Goal: Task Accomplishment & Management: Use online tool/utility

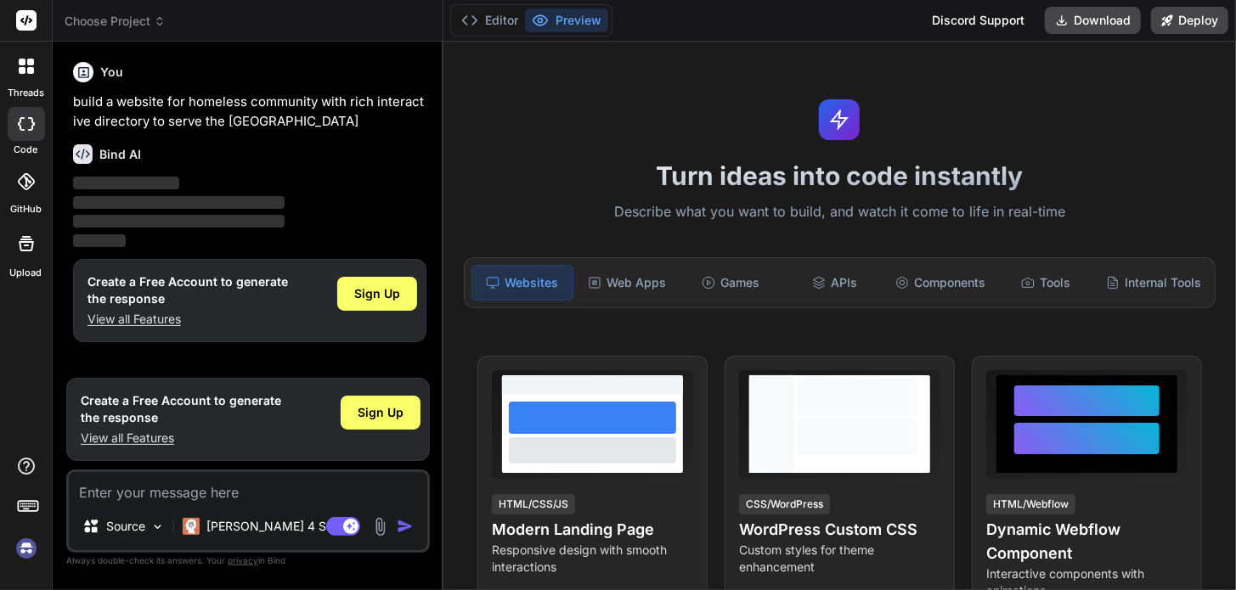
scroll to position [311, 0]
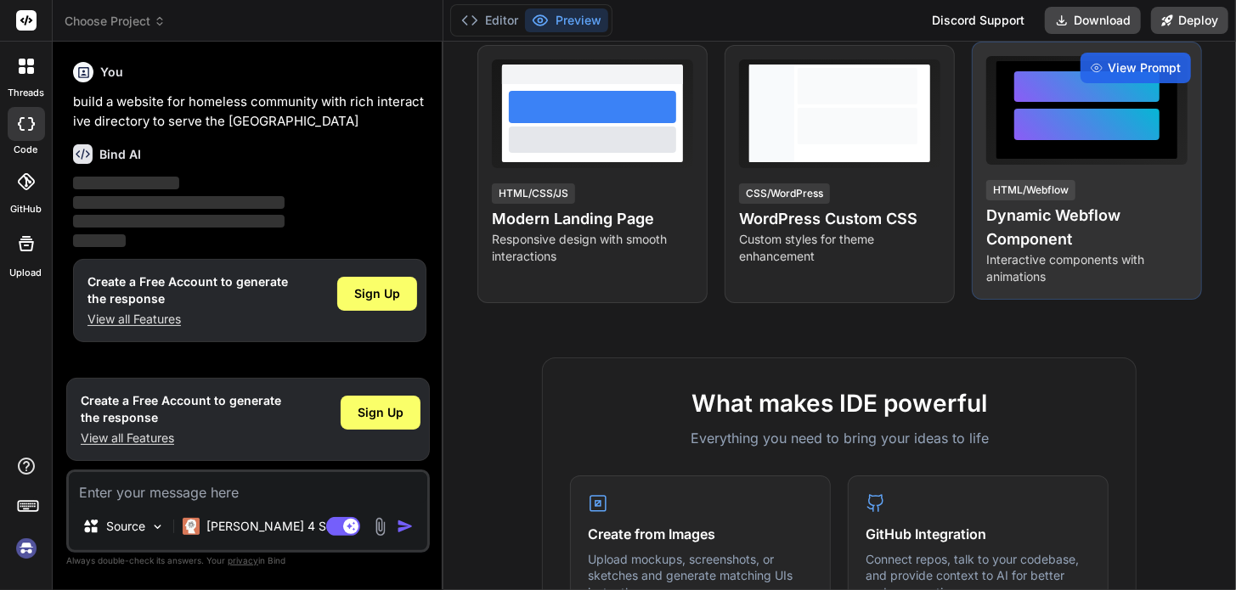
drag, startPoint x: 1046, startPoint y: 117, endPoint x: 1019, endPoint y: 141, distance: 36.1
click at [1046, 120] on div at bounding box center [1086, 124] width 145 height 31
click at [1034, 217] on h4 "Dynamic Webflow Component" at bounding box center [1086, 228] width 201 height 48
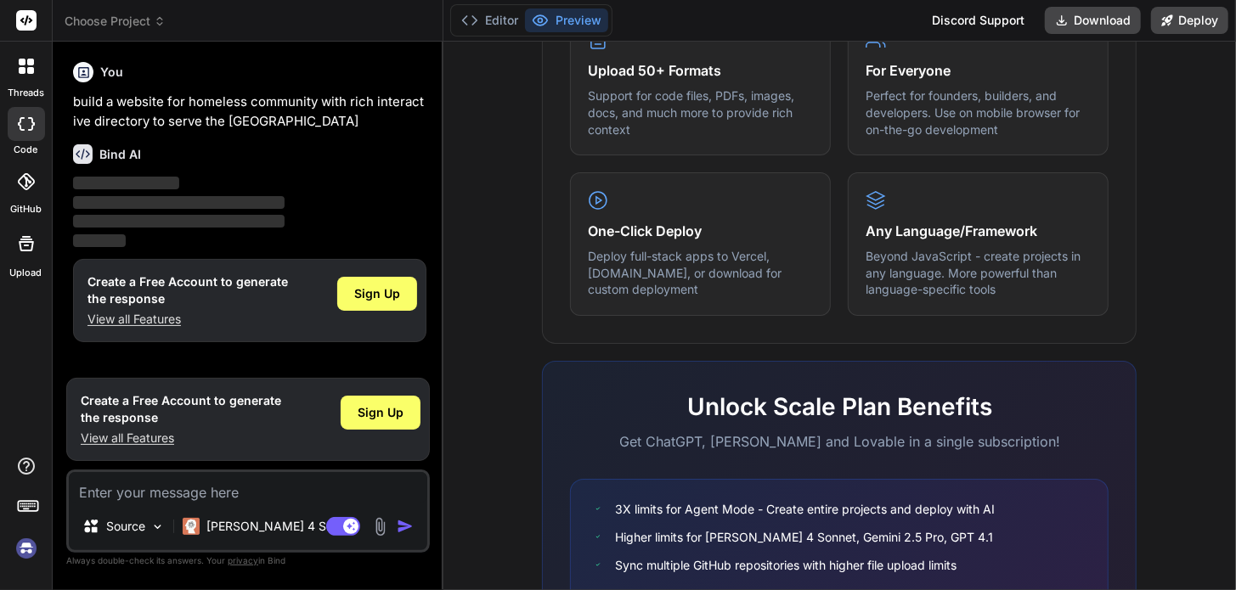
scroll to position [1064, 0]
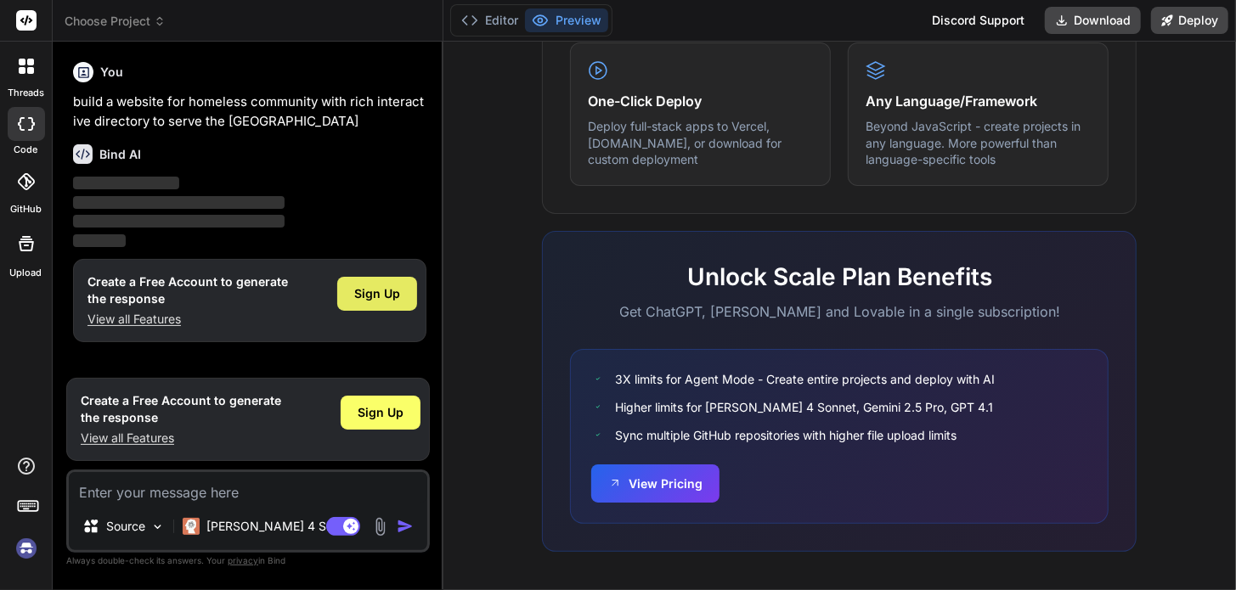
click at [386, 286] on span "Sign Up" at bounding box center [377, 293] width 46 height 17
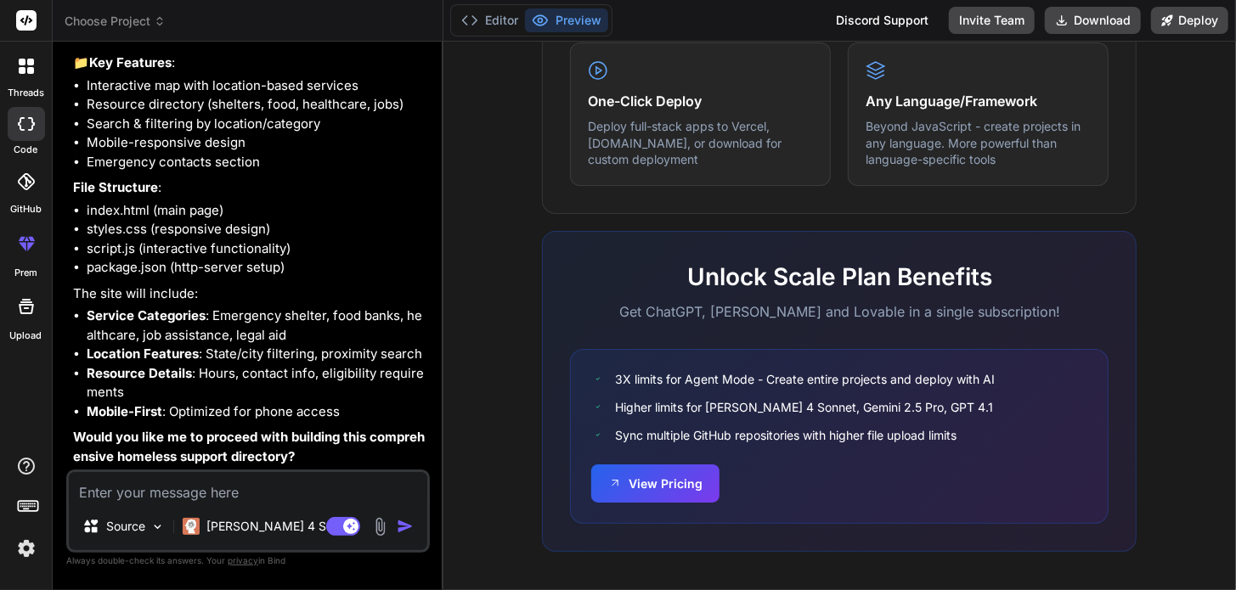
scroll to position [194, 0]
type textarea "x"
click at [214, 496] on textarea at bounding box center [248, 487] width 358 height 31
type textarea "y"
type textarea "x"
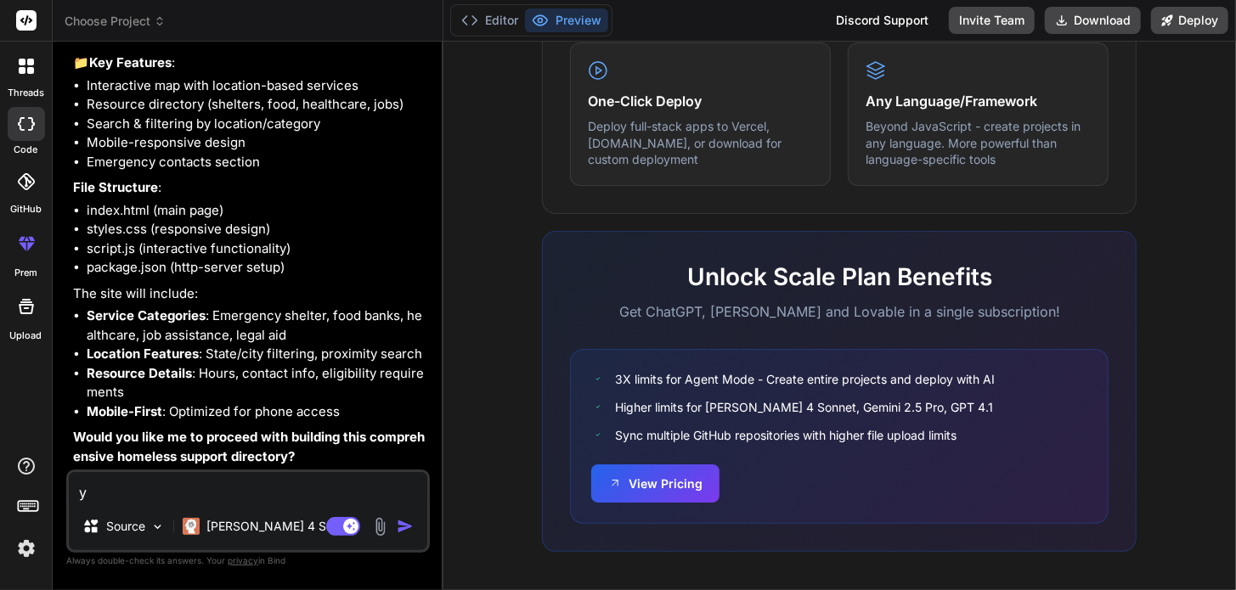
type textarea "ye"
type textarea "x"
type textarea "yes"
type textarea "x"
type textarea "yes"
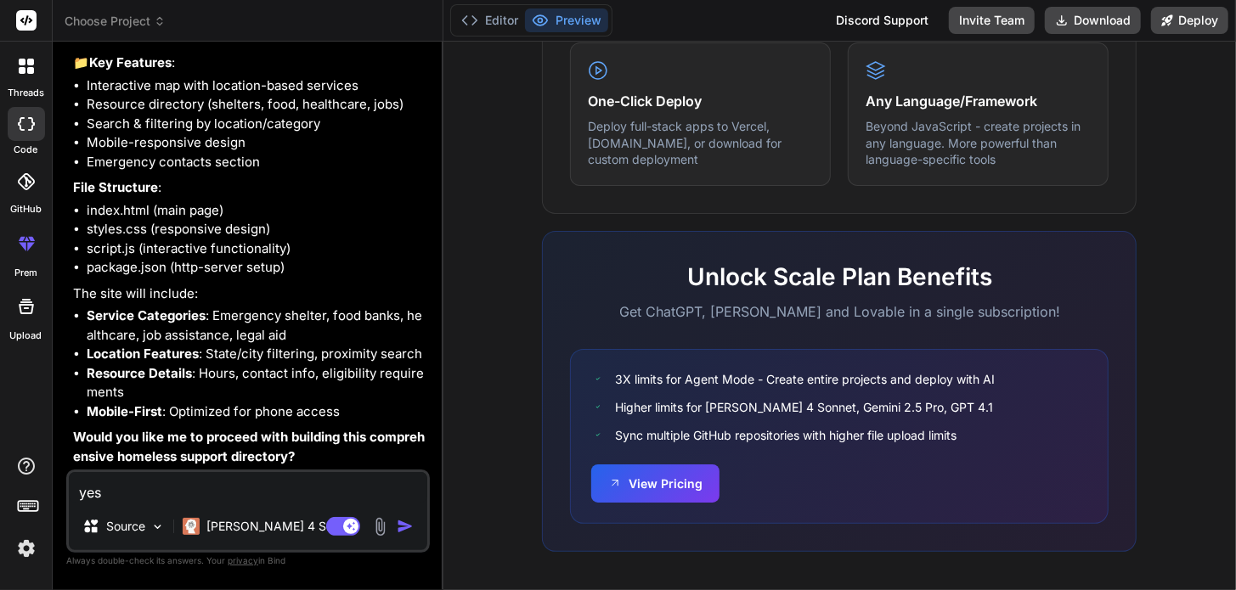
click at [397, 521] on img "button" at bounding box center [405, 526] width 17 height 17
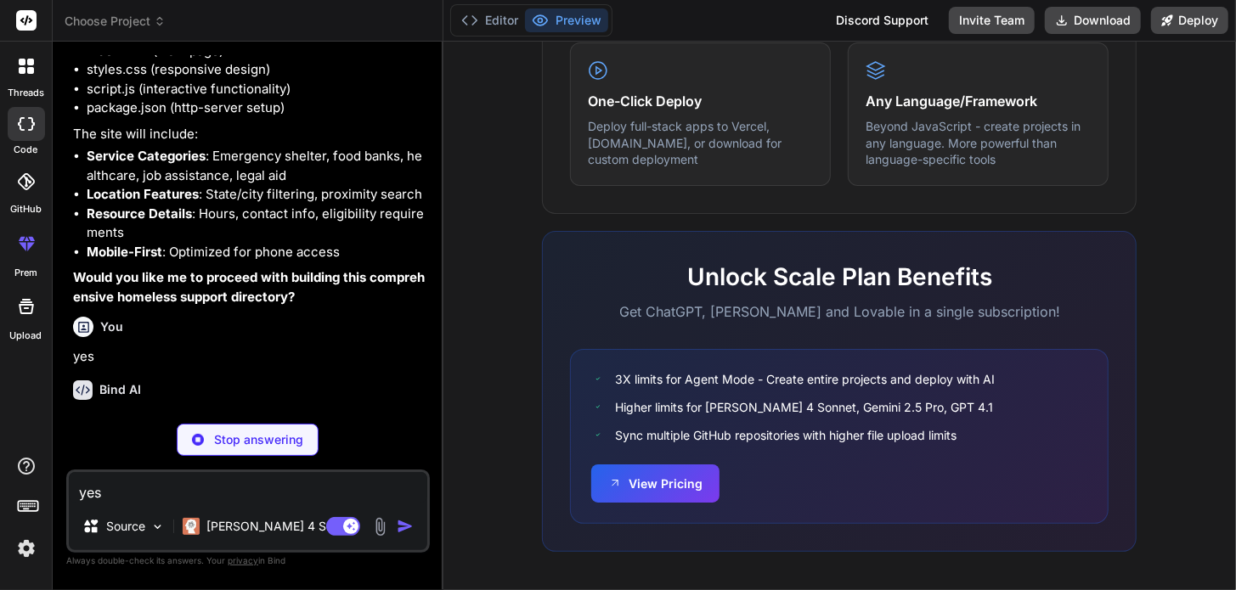
scroll to position [371, 0]
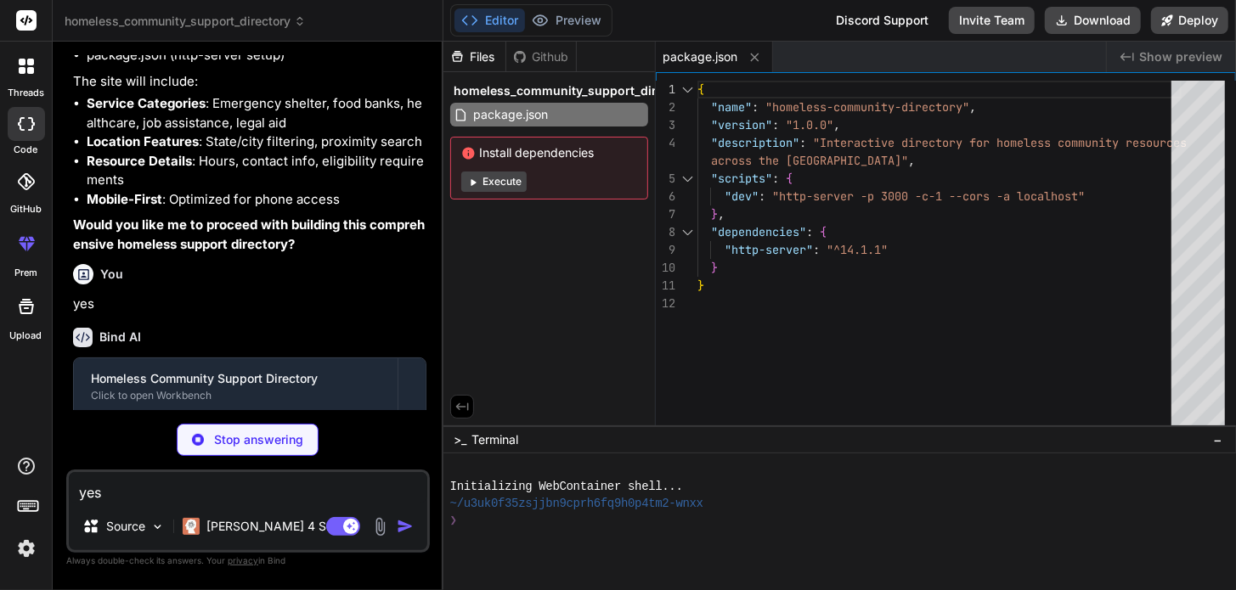
click at [498, 177] on button "Execute" at bounding box center [493, 182] width 65 height 20
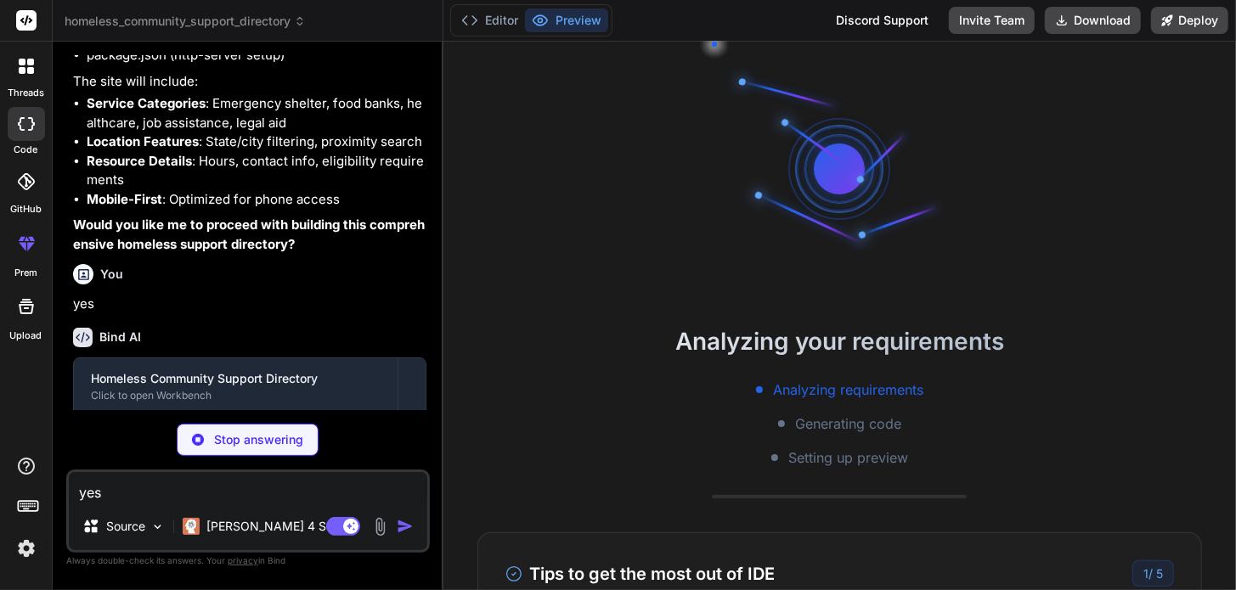
scroll to position [208, 0]
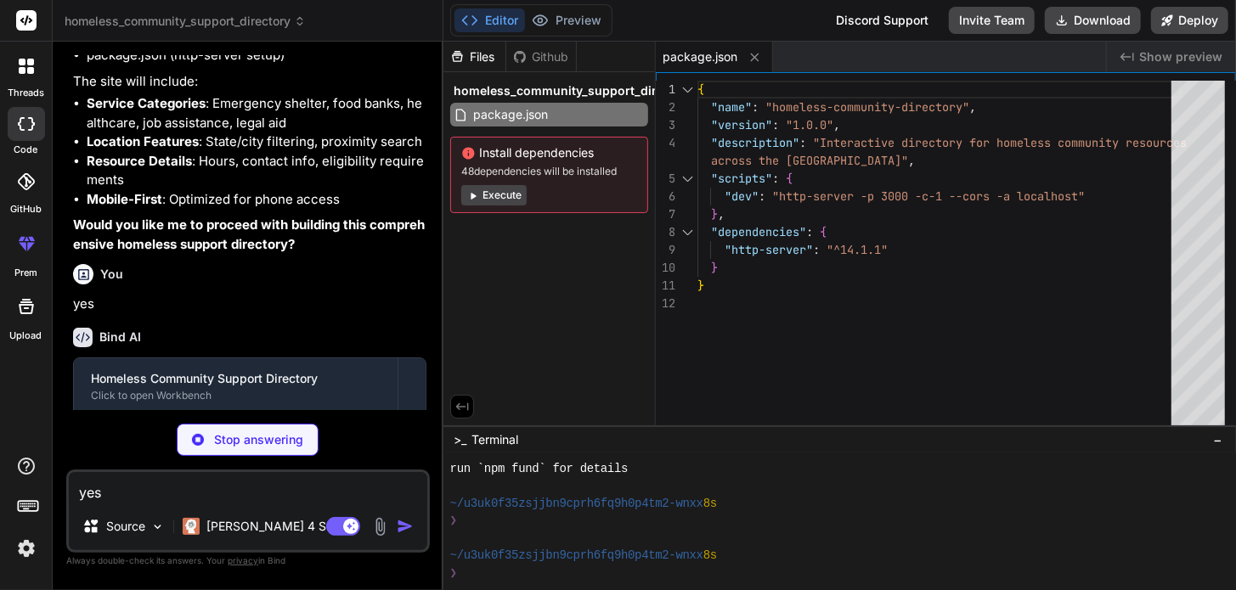
click at [501, 183] on div "Install dependencies 48 dependencies will be installed Execute" at bounding box center [549, 175] width 198 height 76
click at [493, 200] on button "Execute" at bounding box center [493, 195] width 65 height 20
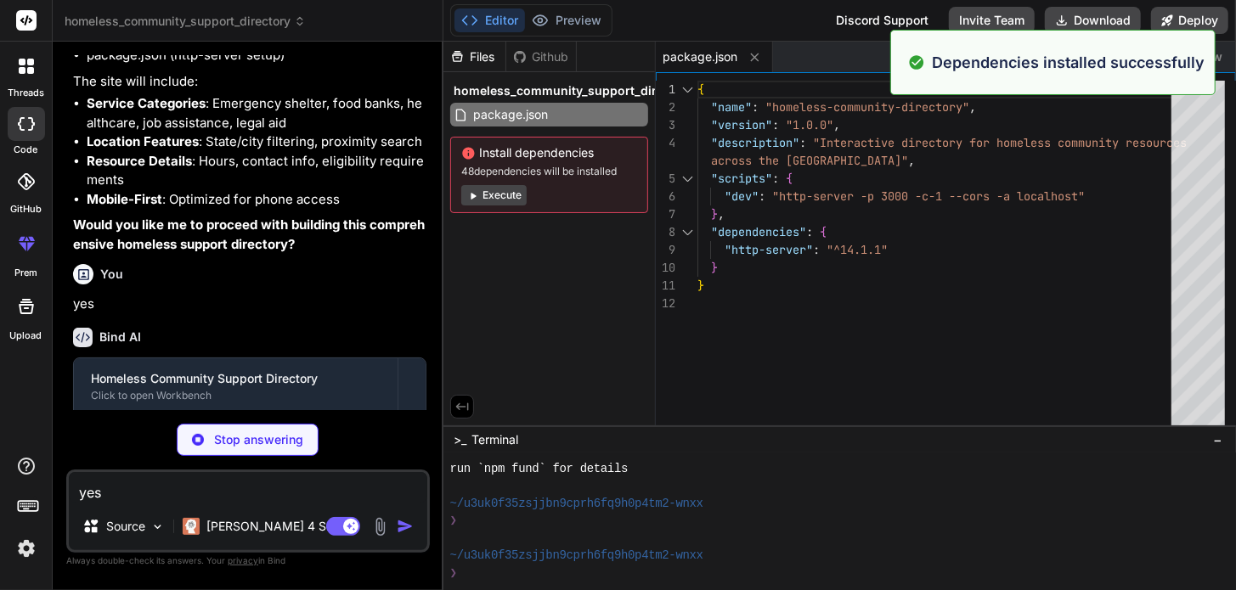
scroll to position [469, 0]
type textarea "x"
type textarea "a> </nav> </div> </div> <script src="script.js"></script> </body> </html>"
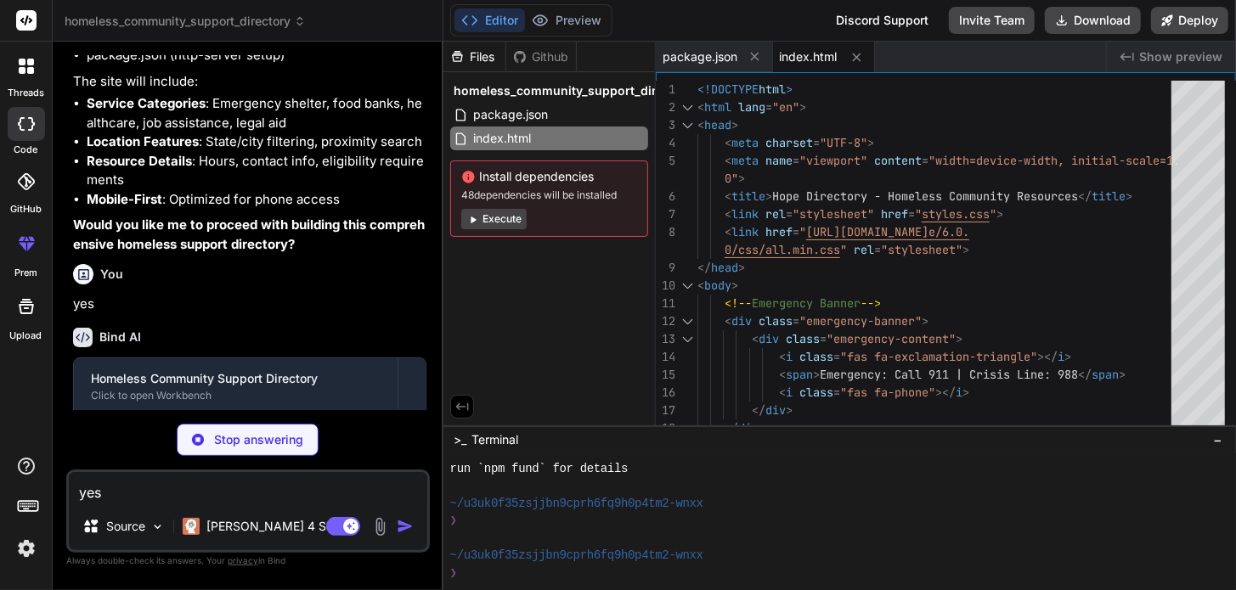
type textarea "x"
type textarea "padding: 10px 0; border-bottom: 1px solid #eee; } .emergency-link { color: #e74…"
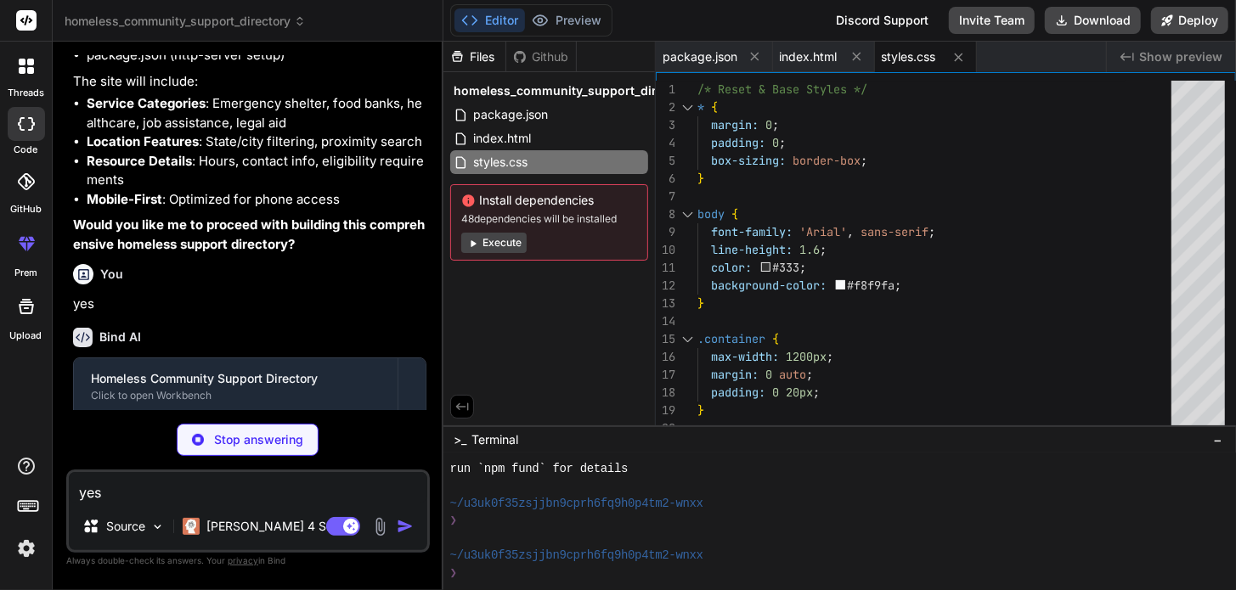
type textarea "x"
type textarea "} }"
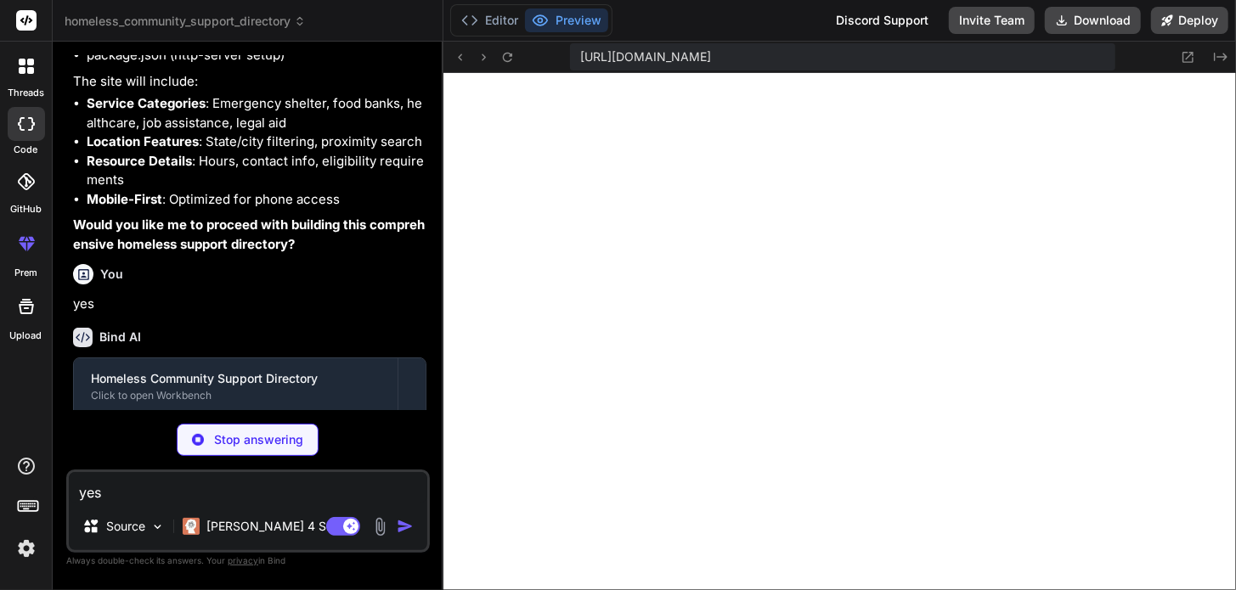
scroll to position [1389, 0]
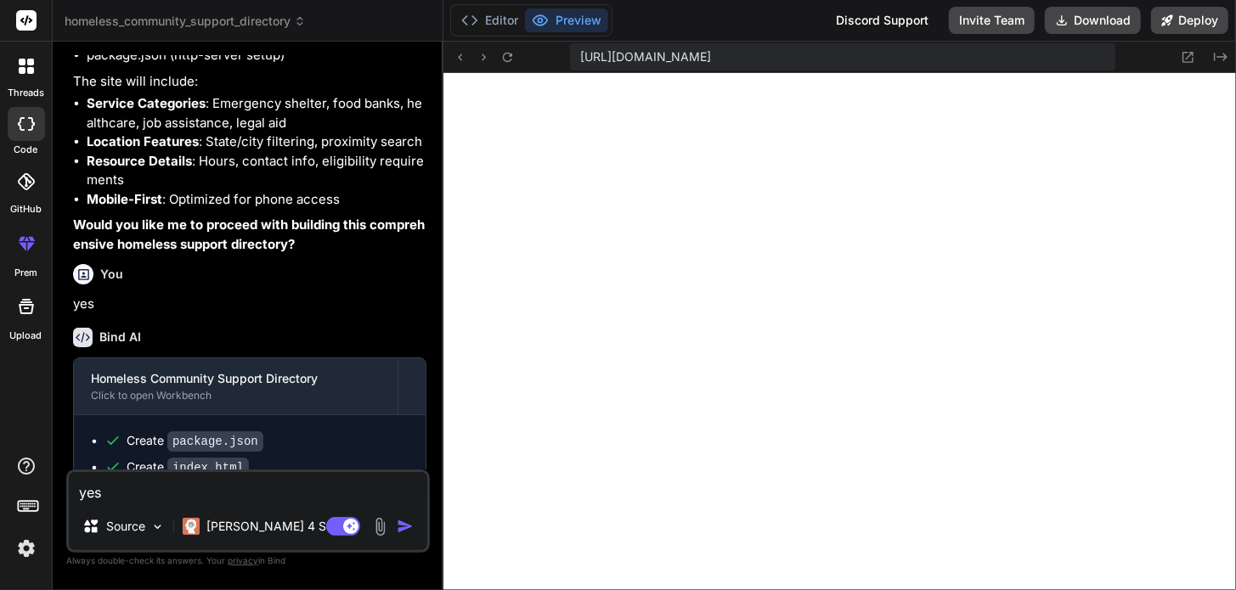
type textarea "x"
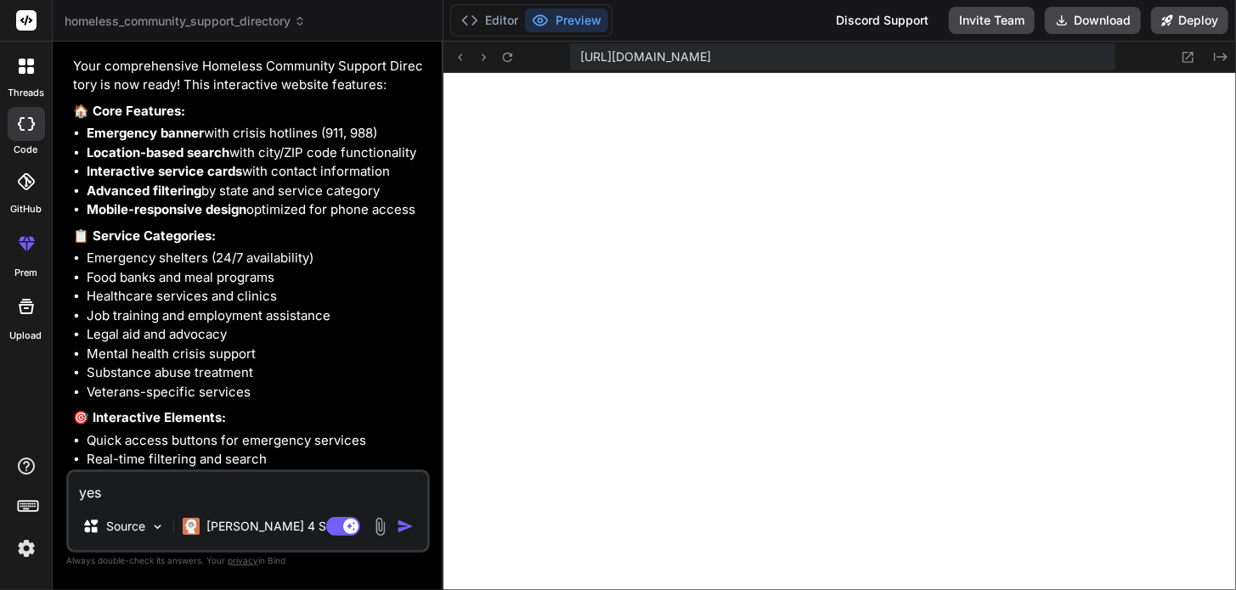
scroll to position [1276, 0]
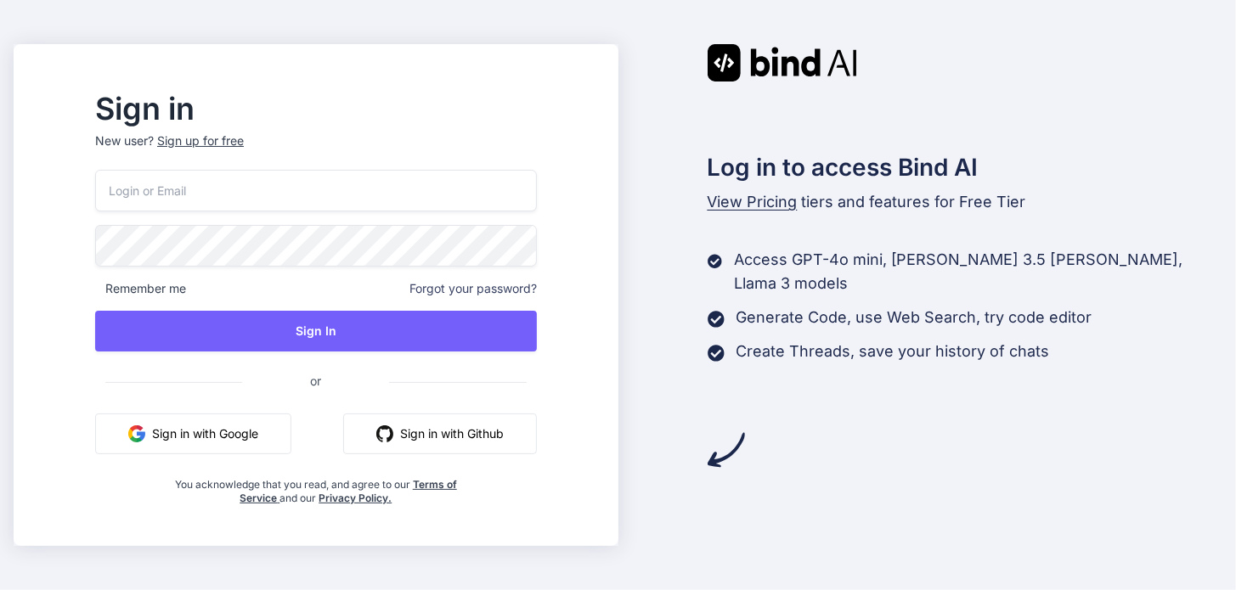
click at [219, 441] on button "Sign in with Google" at bounding box center [193, 434] width 196 height 41
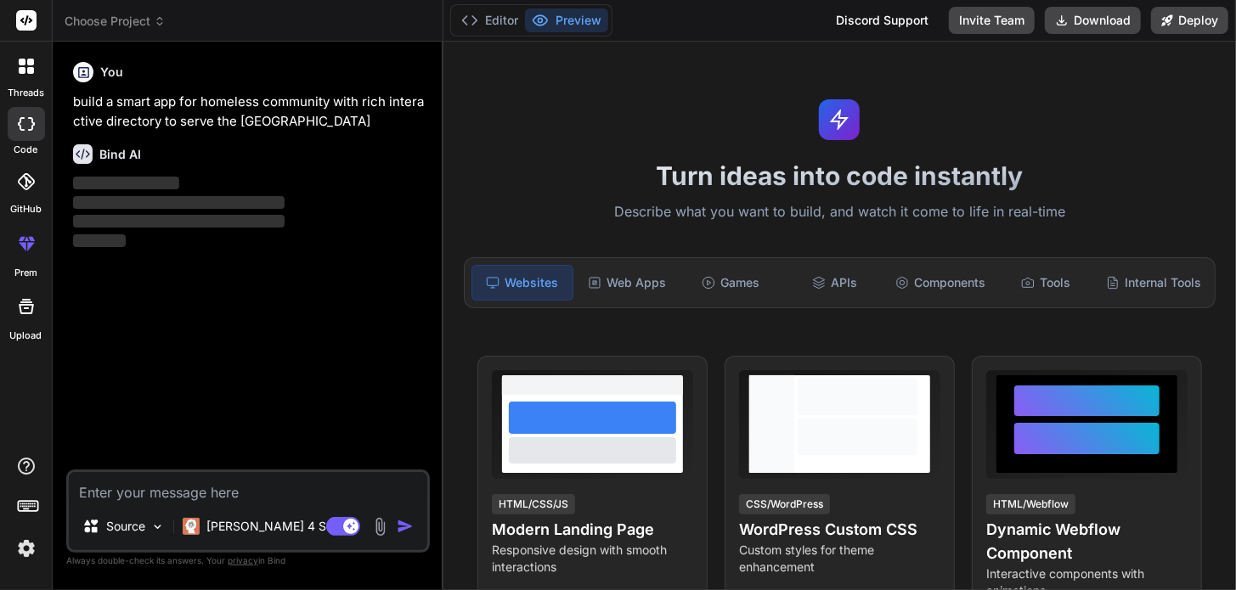
scroll to position [311, 0]
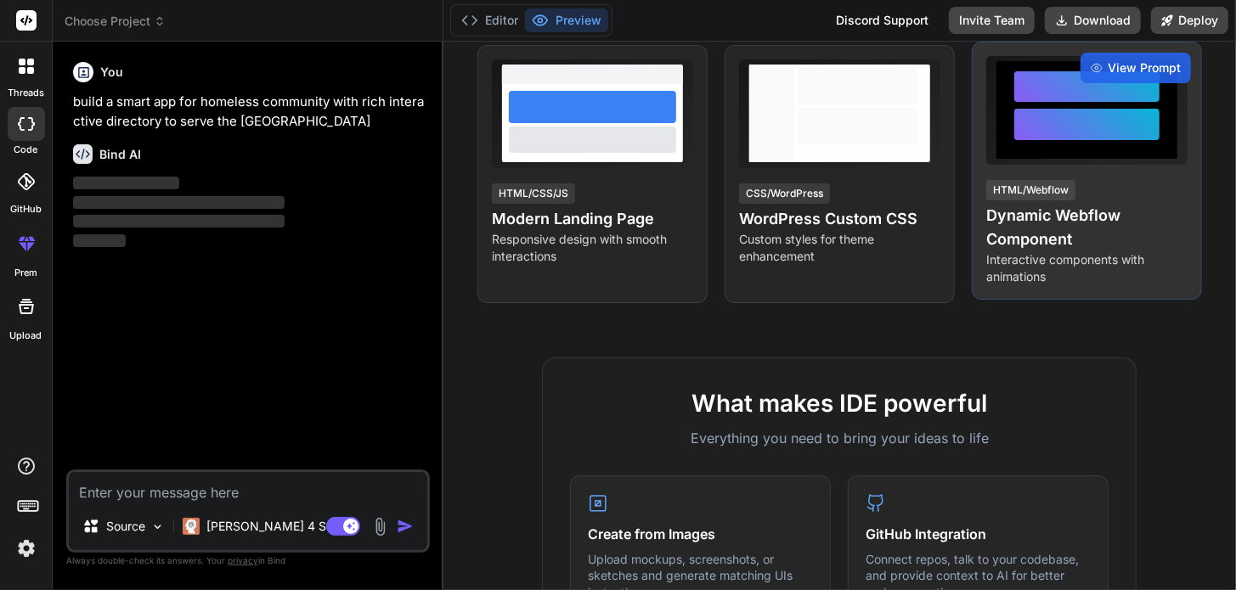
drag, startPoint x: 1031, startPoint y: 234, endPoint x: 1024, endPoint y: 240, distance: 9.0
click at [1029, 236] on h4 "Dynamic Webflow Component" at bounding box center [1086, 228] width 201 height 48
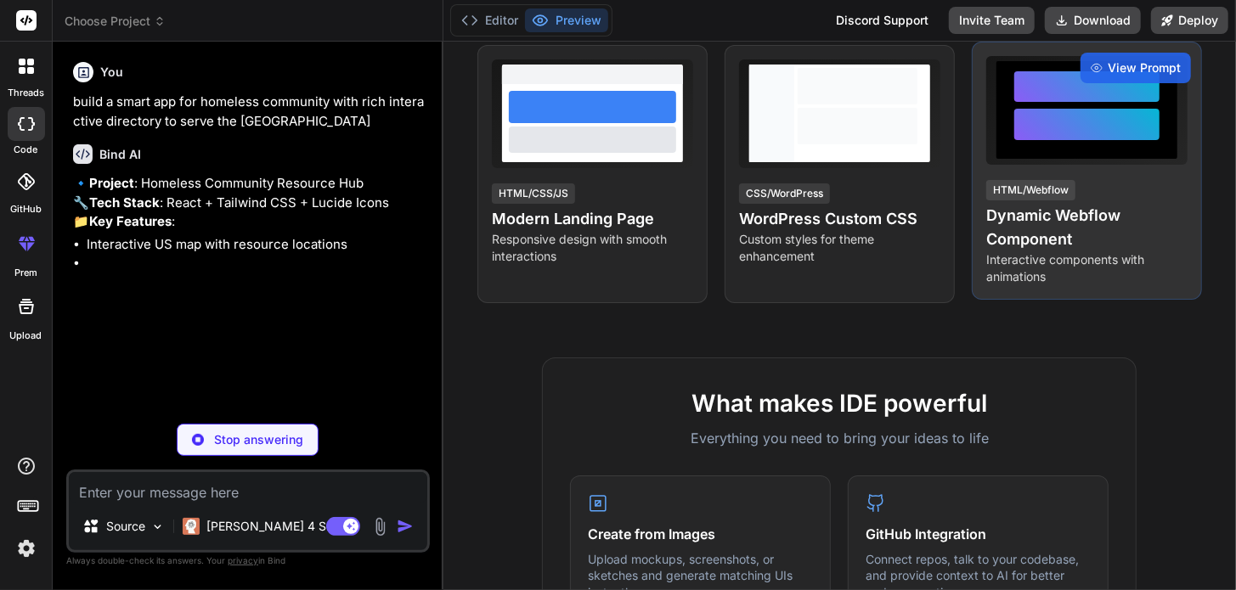
click at [1050, 132] on div at bounding box center [1086, 124] width 145 height 31
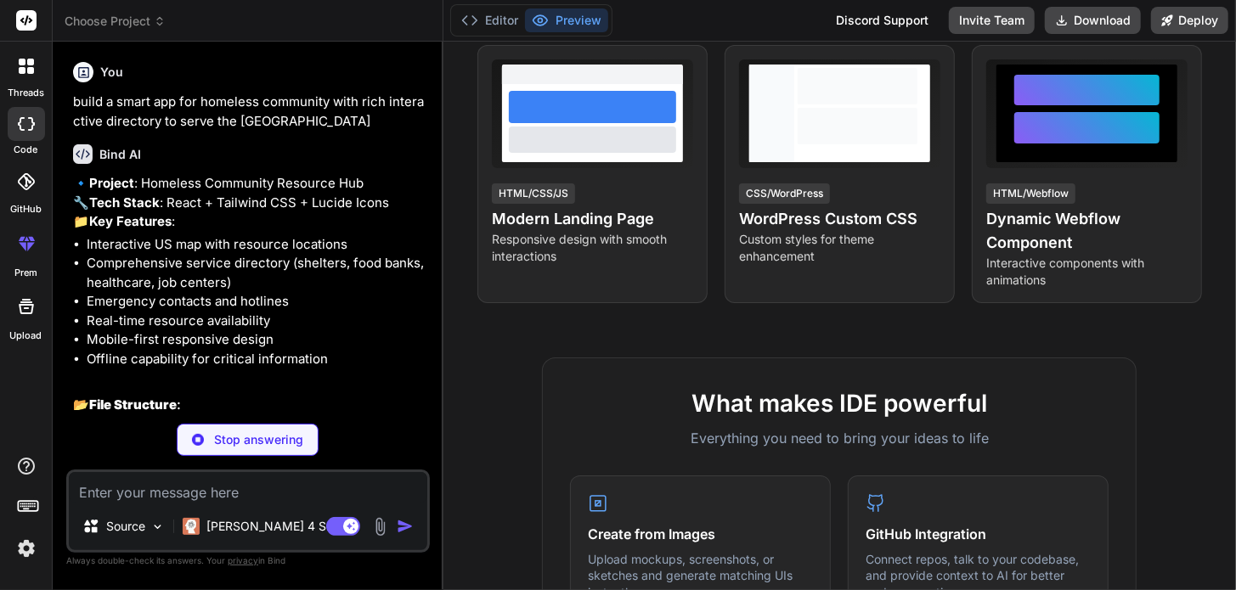
scroll to position [622, 0]
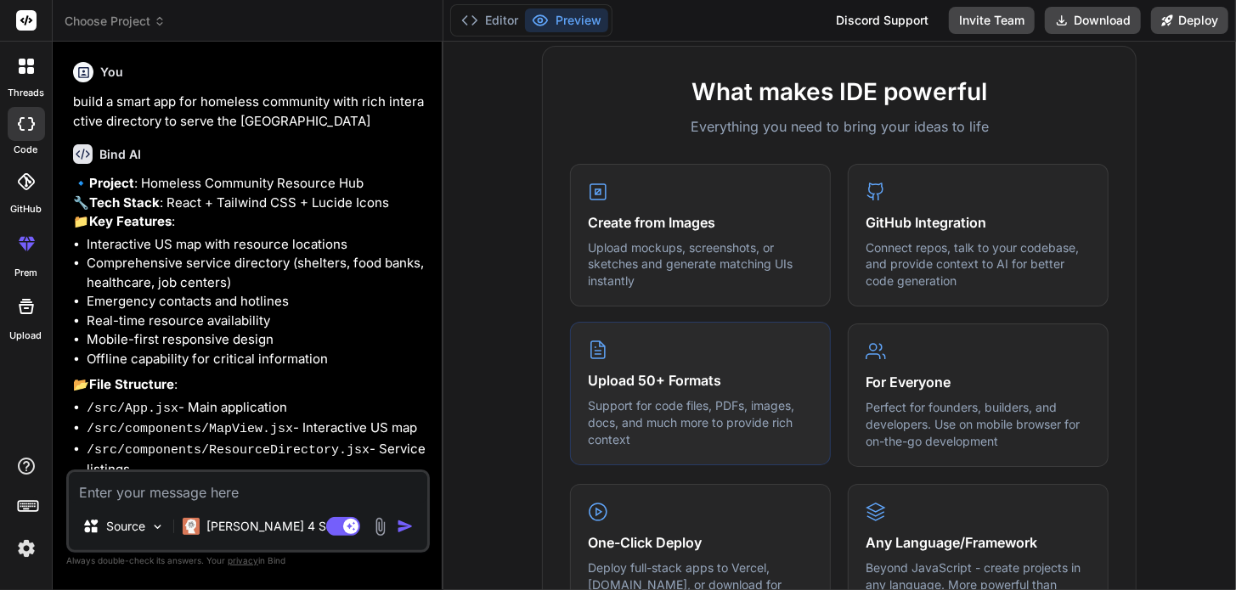
type textarea "x"
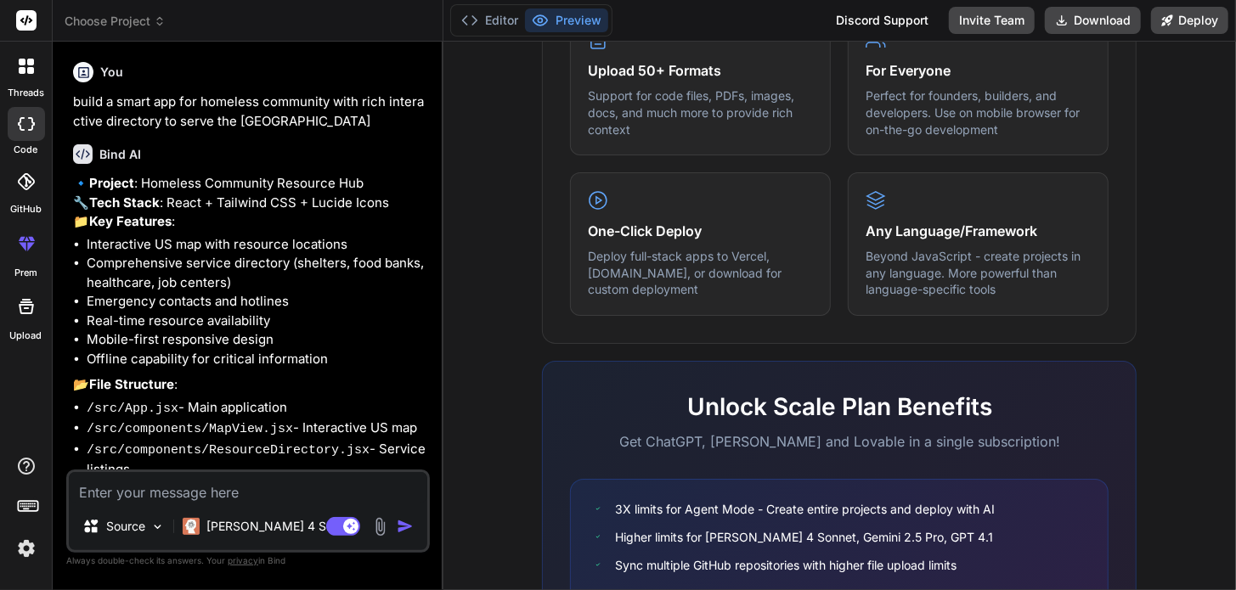
scroll to position [267, 0]
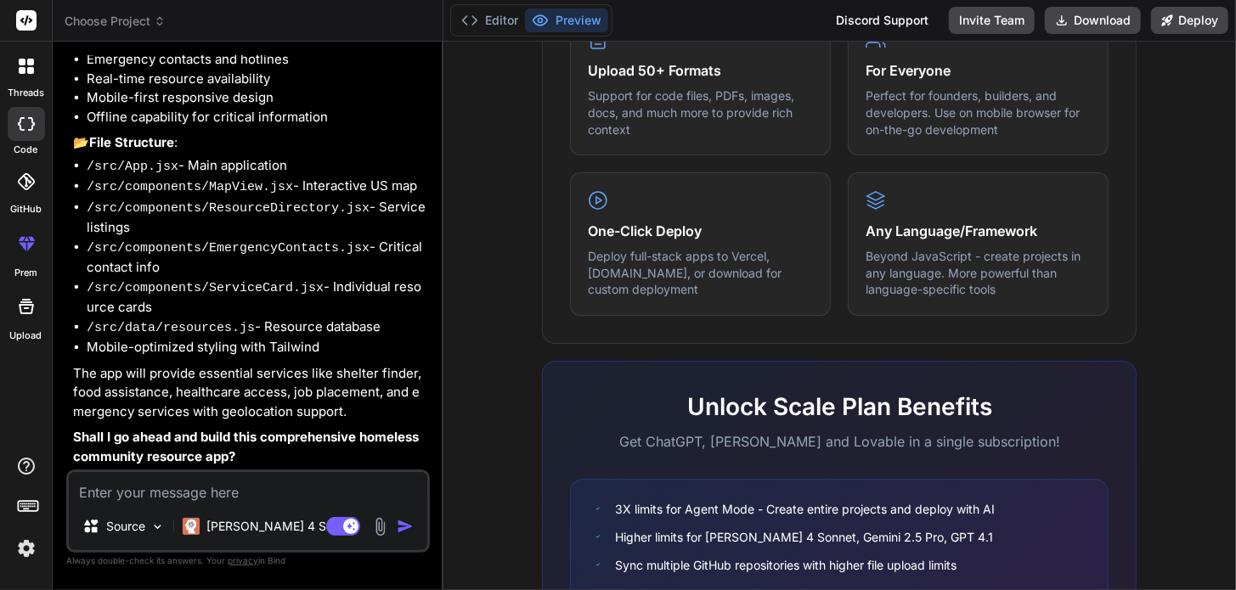
click at [236, 489] on textarea at bounding box center [248, 487] width 358 height 31
type textarea "t"
type textarea "x"
type textarea "y"
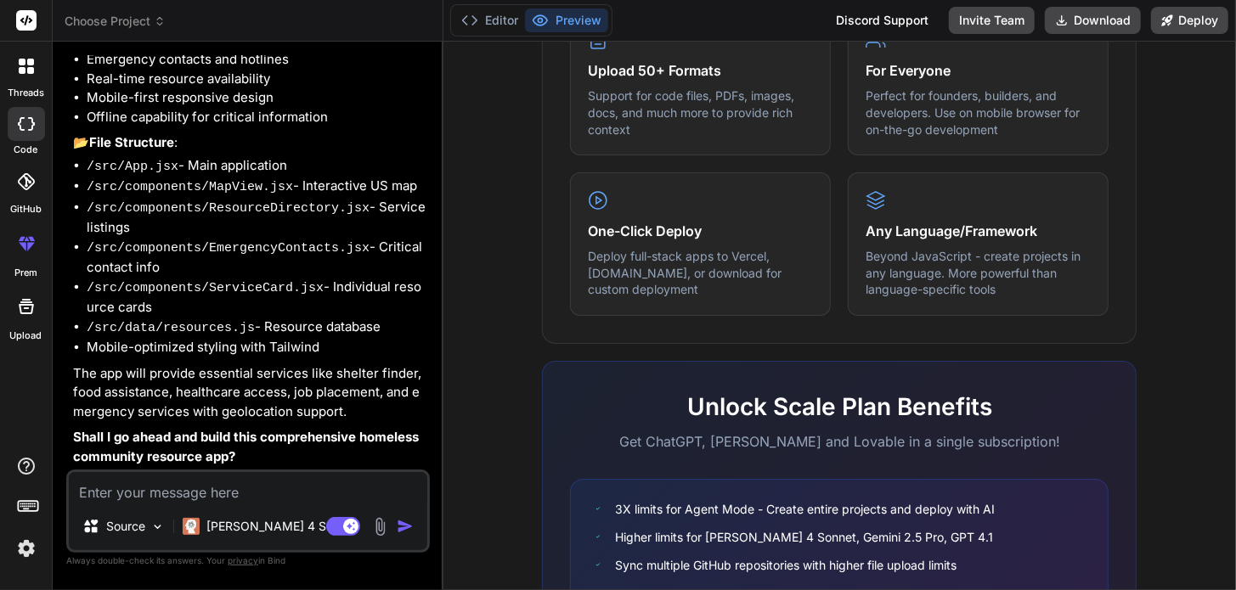
type textarea "x"
type textarea "ye"
type textarea "x"
type textarea "yes"
type textarea "x"
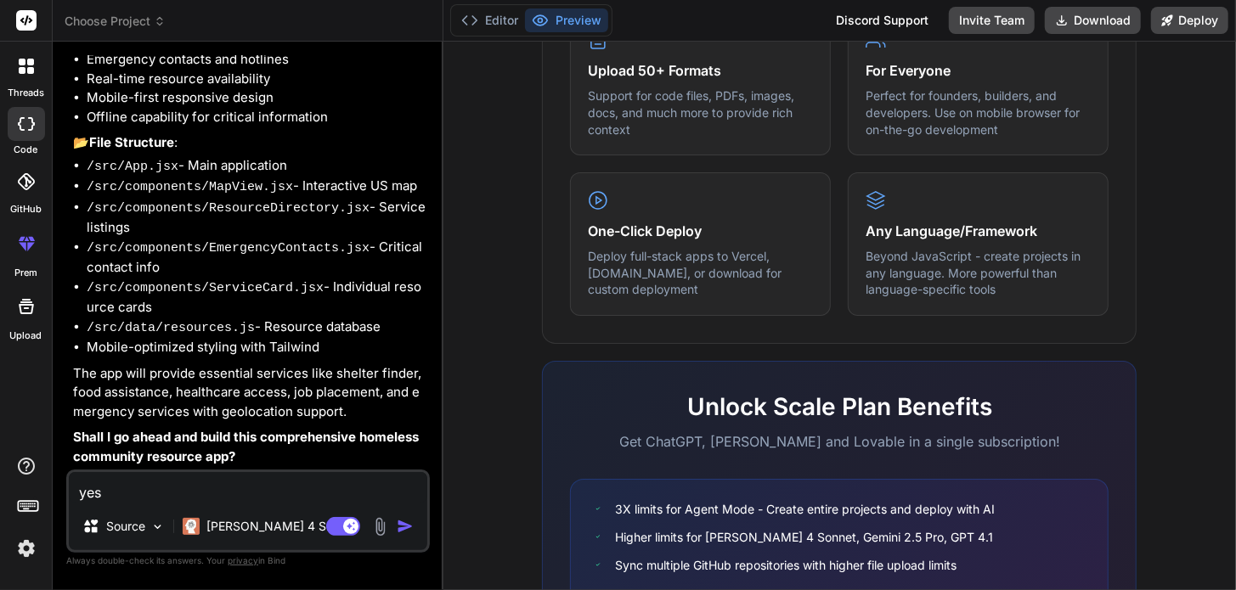
type textarea "yes"
click at [401, 531] on img "button" at bounding box center [405, 526] width 17 height 17
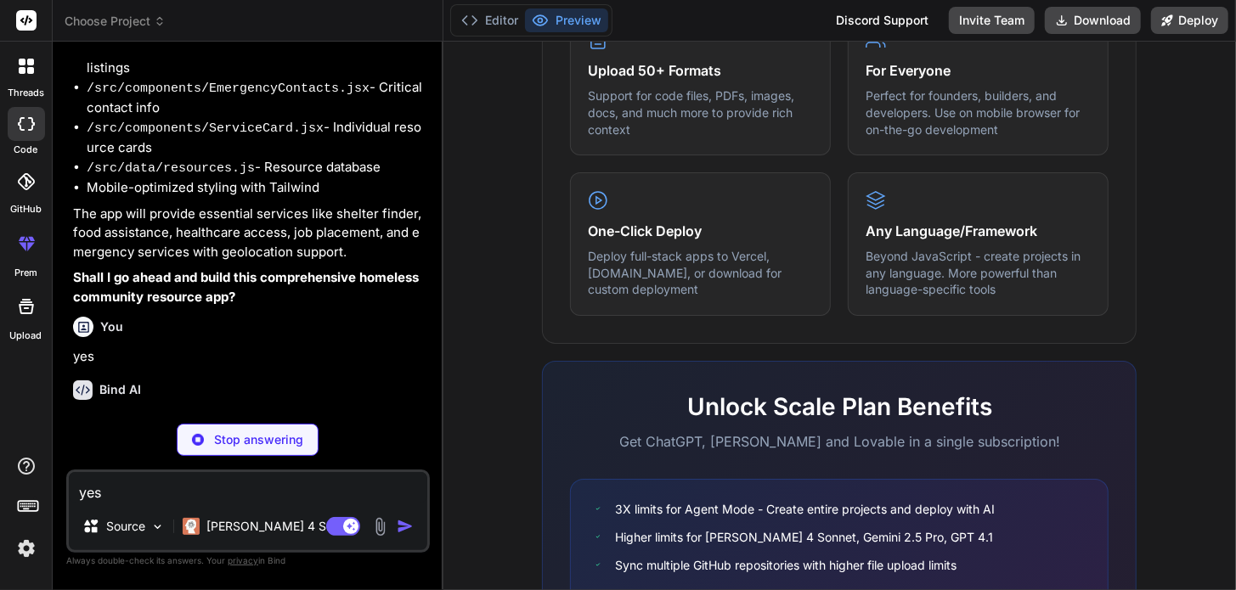
scroll to position [443, 0]
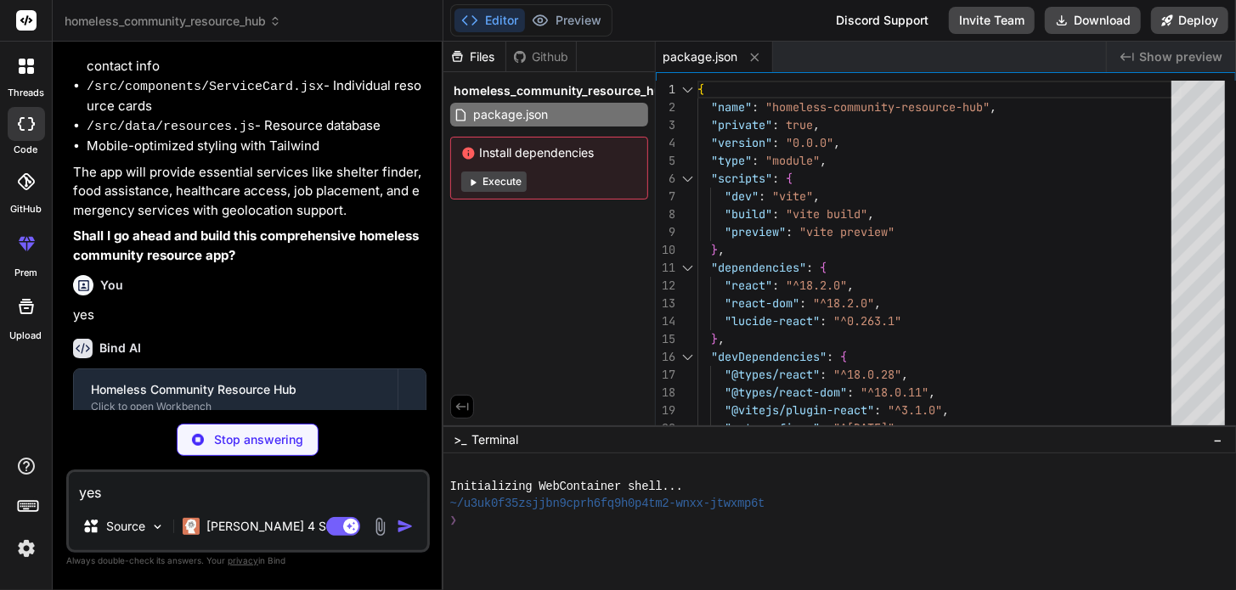
type textarea "x"
type textarea "<div id="root"></div> <script type="module" src="/src/main.jsx"></script> </bod…"
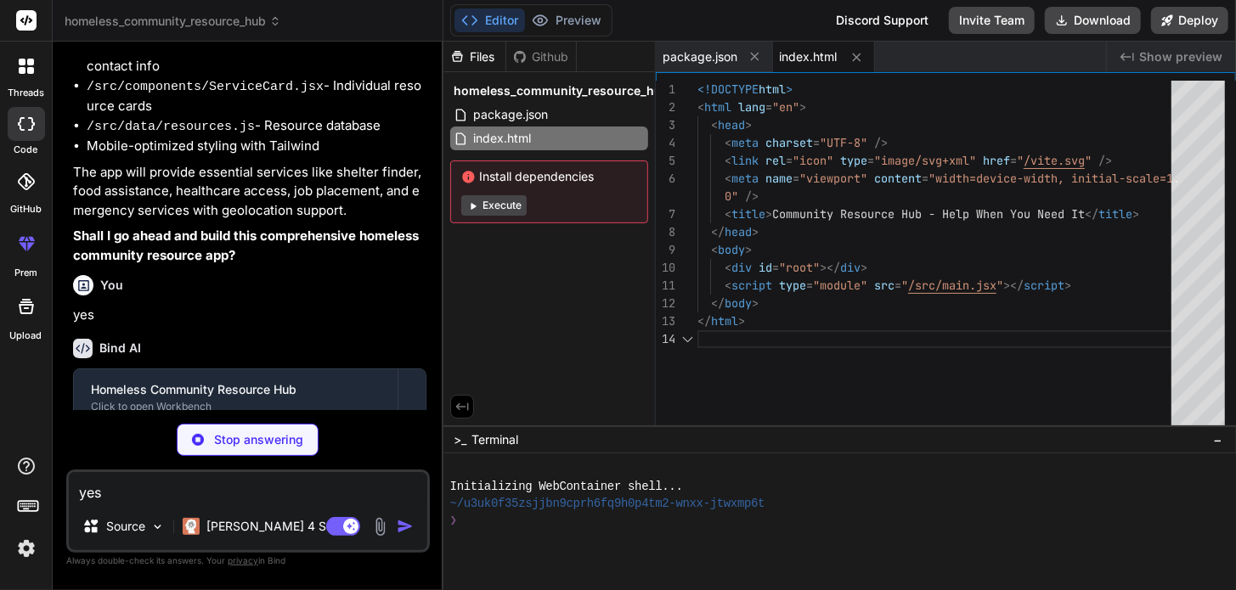
type textarea "x"
type textarea "import { defineConfig } from 'vite' import react from '@vitejs/plugin-react' ex…"
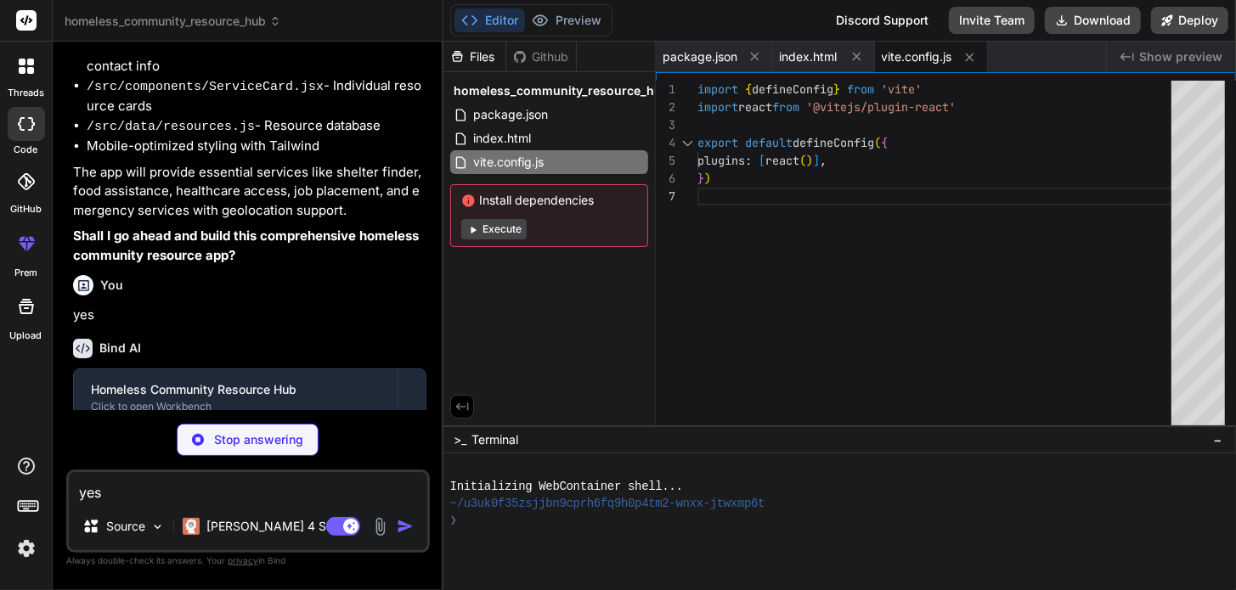
type textarea "x"
type textarea "}"
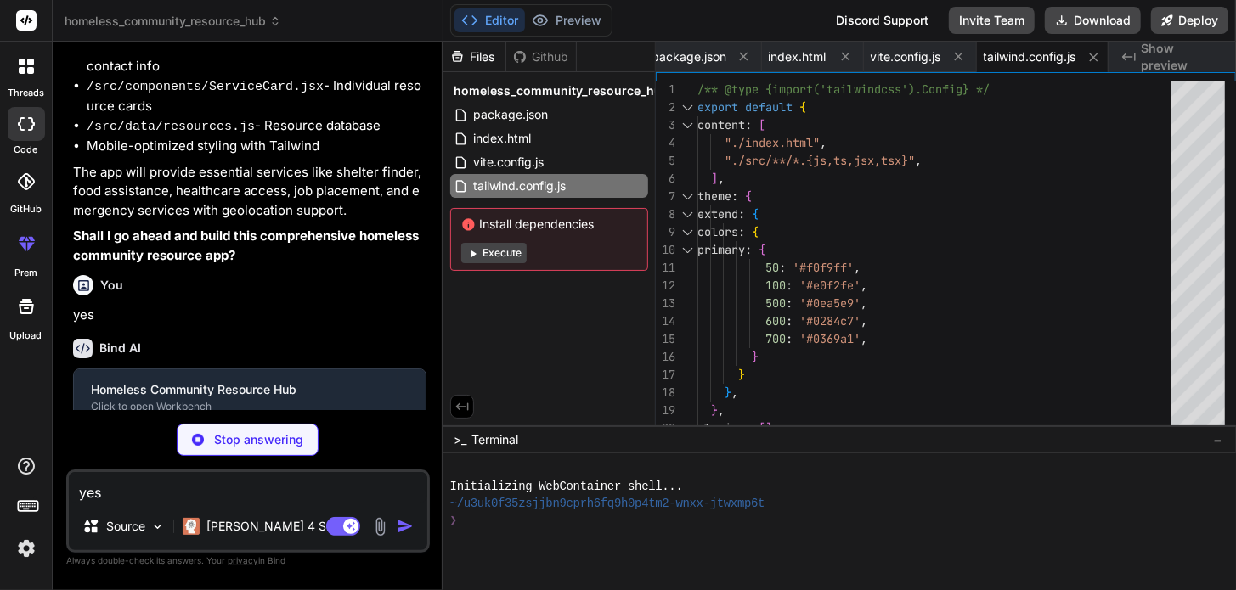
type textarea "x"
type textarea "export default { plugins: { tailwindcss: {}, autoprefixer: {}, }, }"
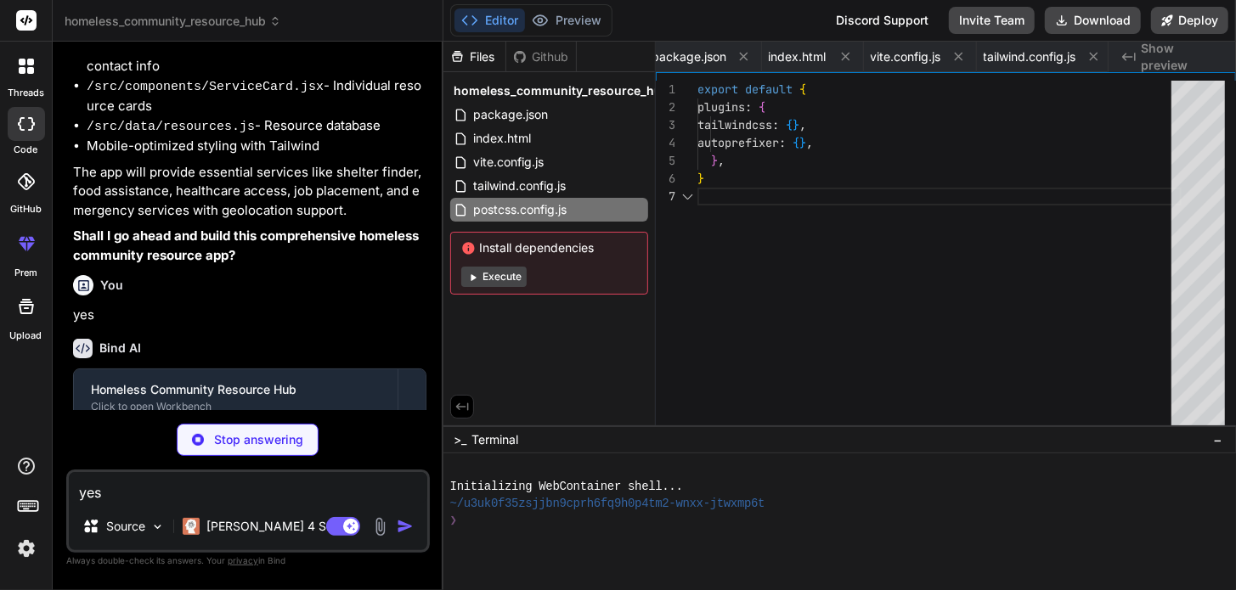
scroll to position [0, 148]
click at [498, 284] on button "Execute" at bounding box center [493, 277] width 65 height 20
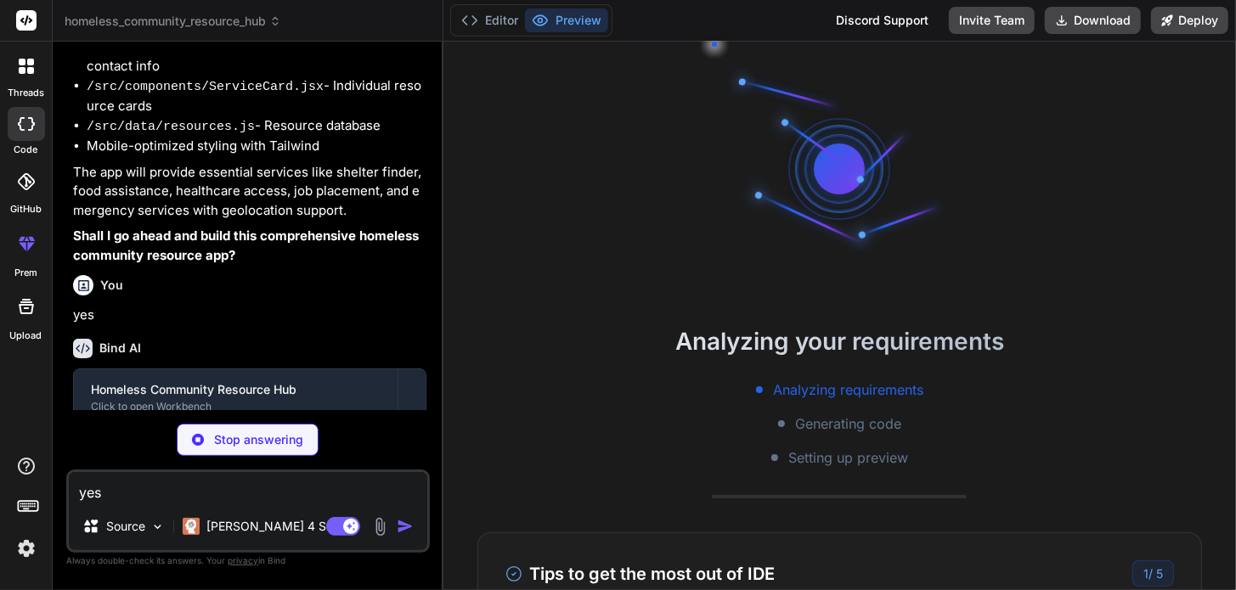
scroll to position [34, 0]
type textarea "x"
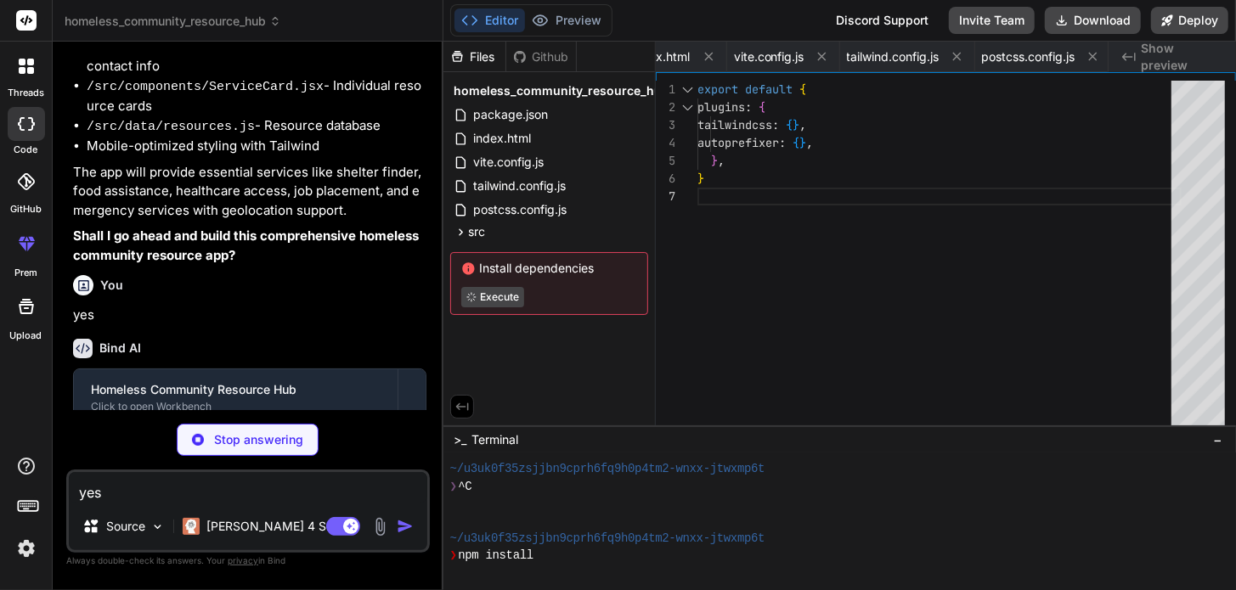
scroll to position [0, 249]
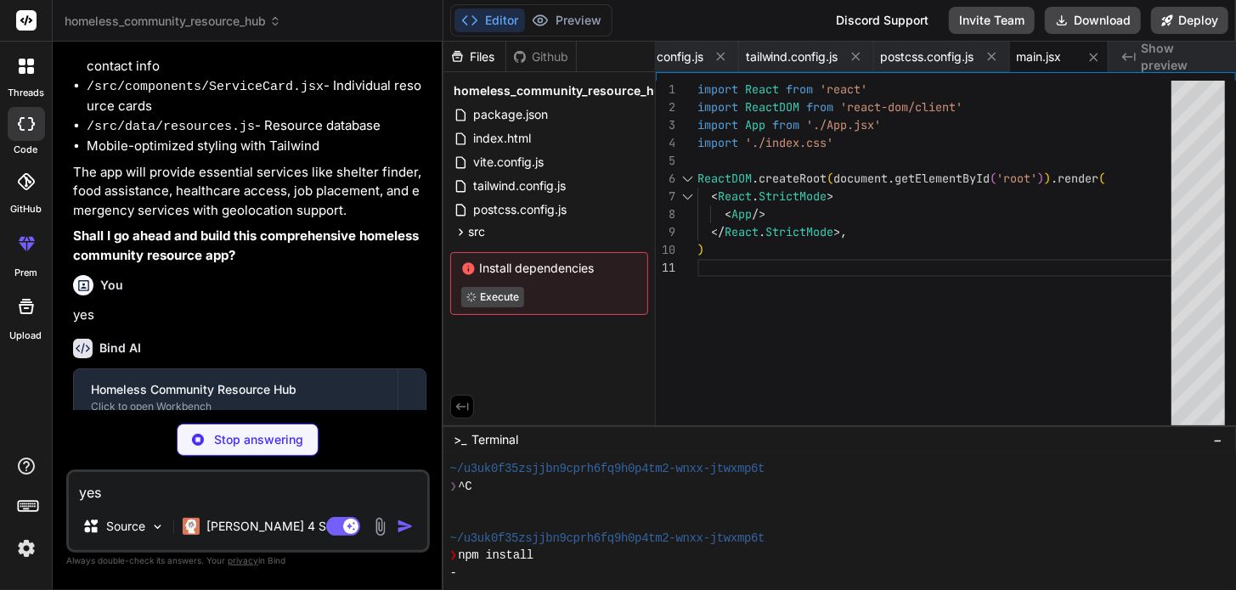
type textarea "x"
type textarea "@layer utilities { .scrollbar-hide { -ms-overflow-style: none; scrollbar-width:…"
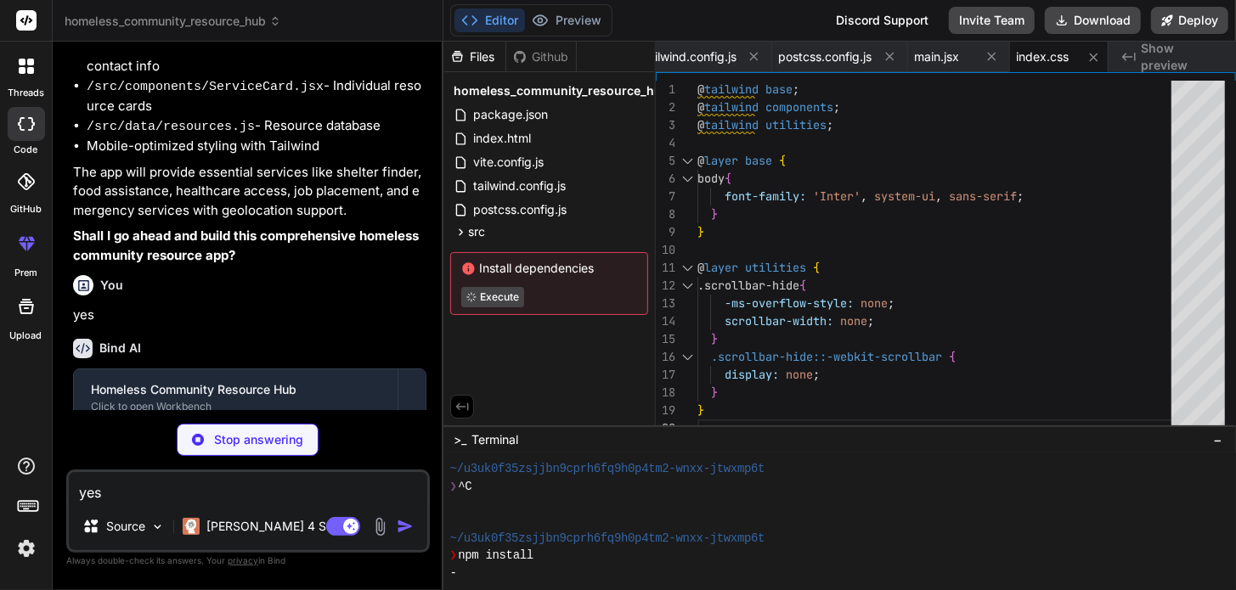
drag, startPoint x: 369, startPoint y: 430, endPoint x: 297, endPoint y: 497, distance: 97.9
drag, startPoint x: 297, startPoint y: 497, endPoint x: 232, endPoint y: 560, distance: 90.7
drag, startPoint x: 232, startPoint y: 560, endPoint x: 522, endPoint y: 317, distance: 378.6
click at [522, 317] on div "homeless_community_resource_hub package.json index.html vite.config.js tailwind…" at bounding box center [548, 197] width 211 height 250
click at [491, 315] on div "homeless_community_resource_hub package.json index.html vite.config.js tailwind…" at bounding box center [548, 197] width 211 height 250
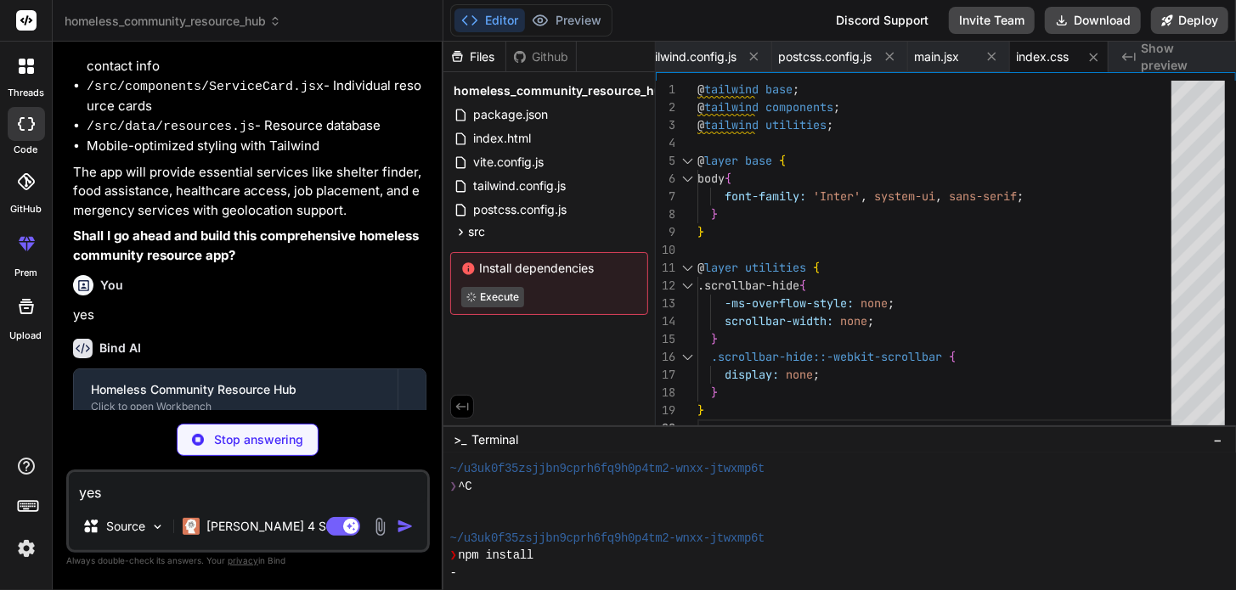
type textarea "x"
type textarea "export default App;"
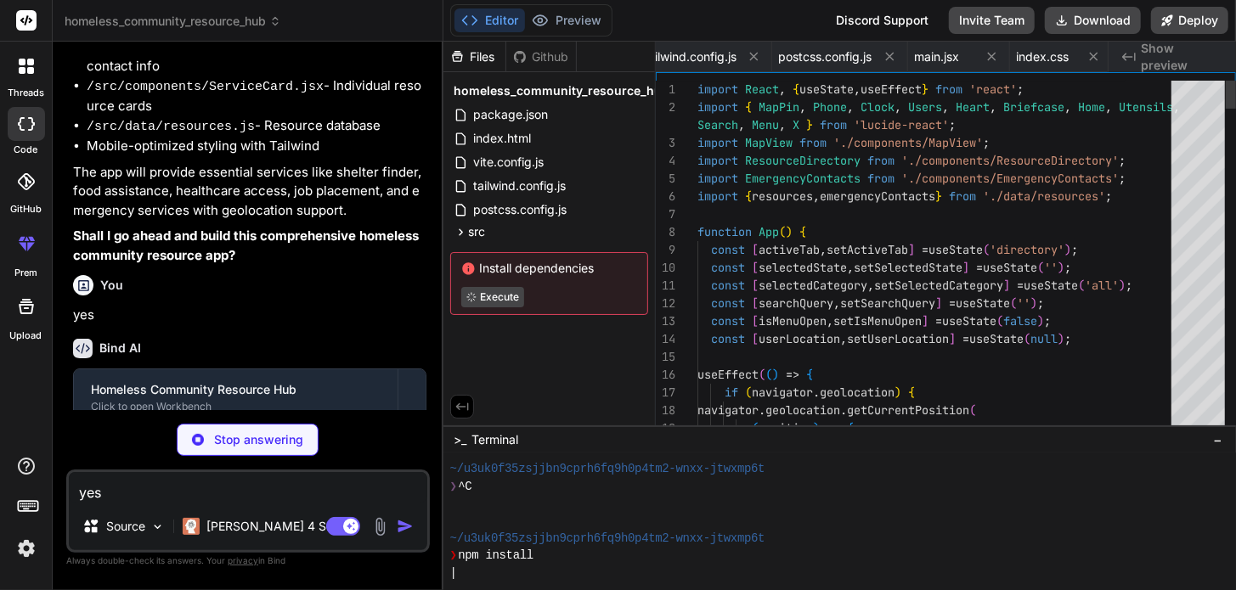
scroll to position [0, 453]
type textarea "x"
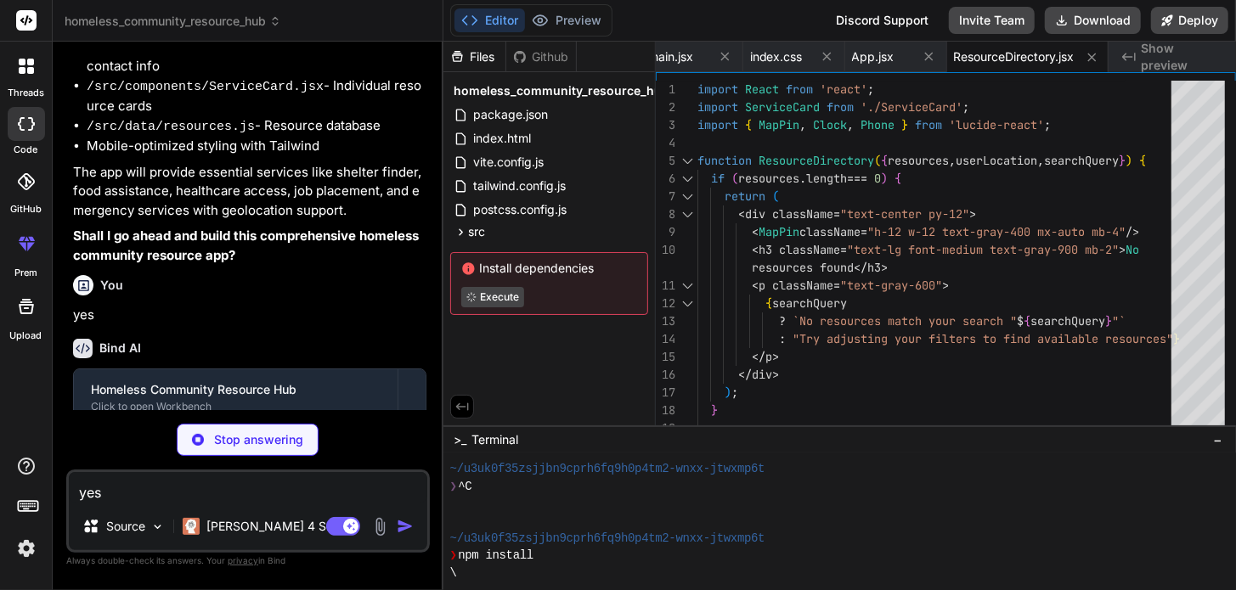
type textarea "x"
type textarea "</div> </div> ); } export default ServiceCard;"
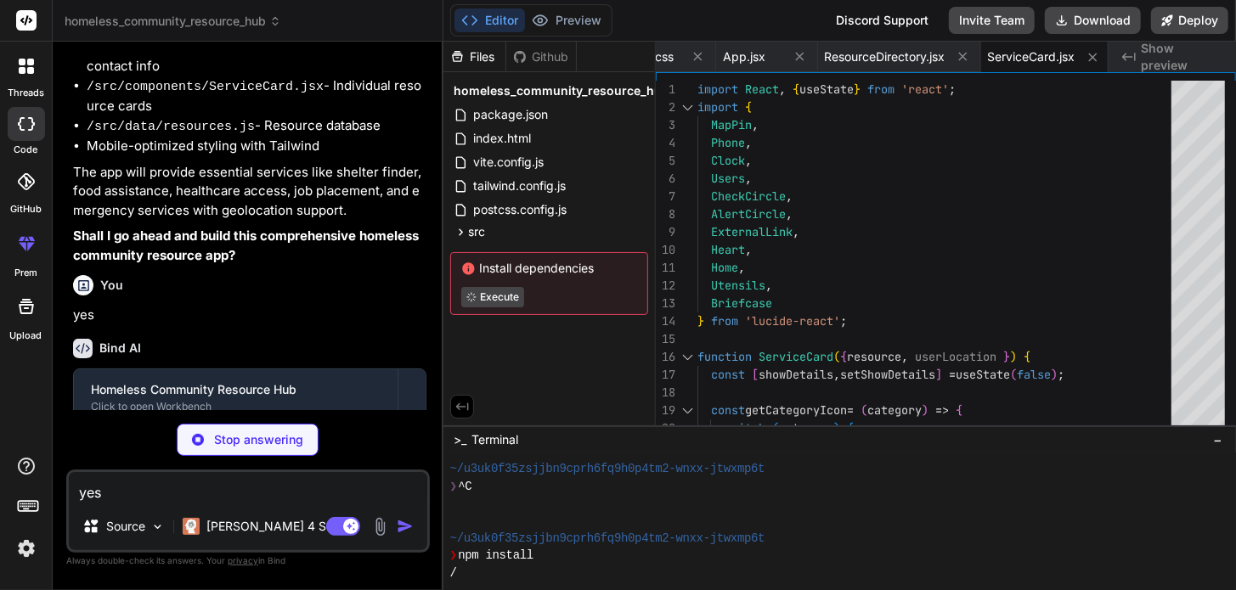
type textarea "x"
type textarea "</div> </div> ); } export default MapView;"
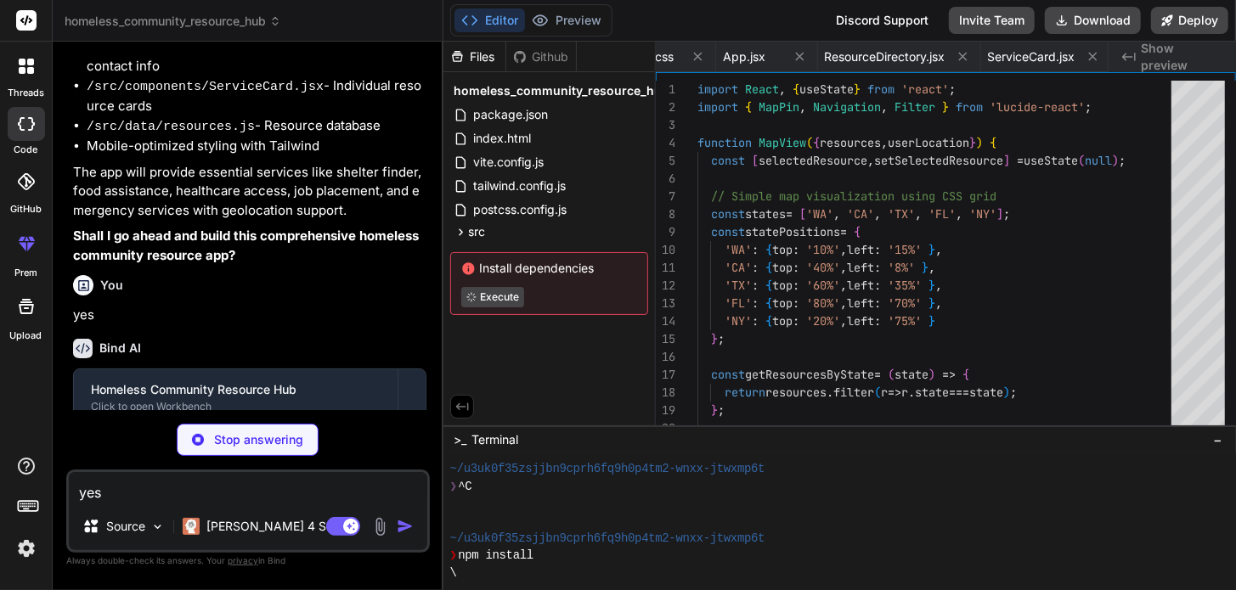
scroll to position [0, 857]
type textarea "x"
type textarea "</div> </div> ); } export default EmergencyContacts;"
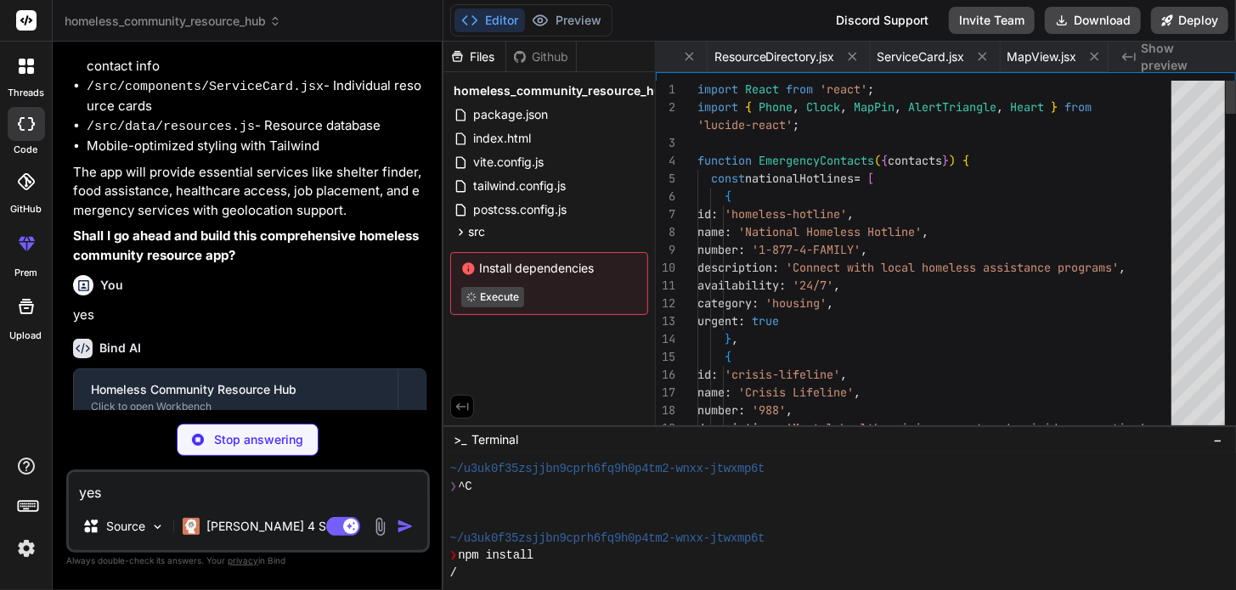
scroll to position [0, 1027]
type textarea "x"
type textarea "name: 'Seattle Navigation Center', type: 'Navigation Services', location: 'Seat…"
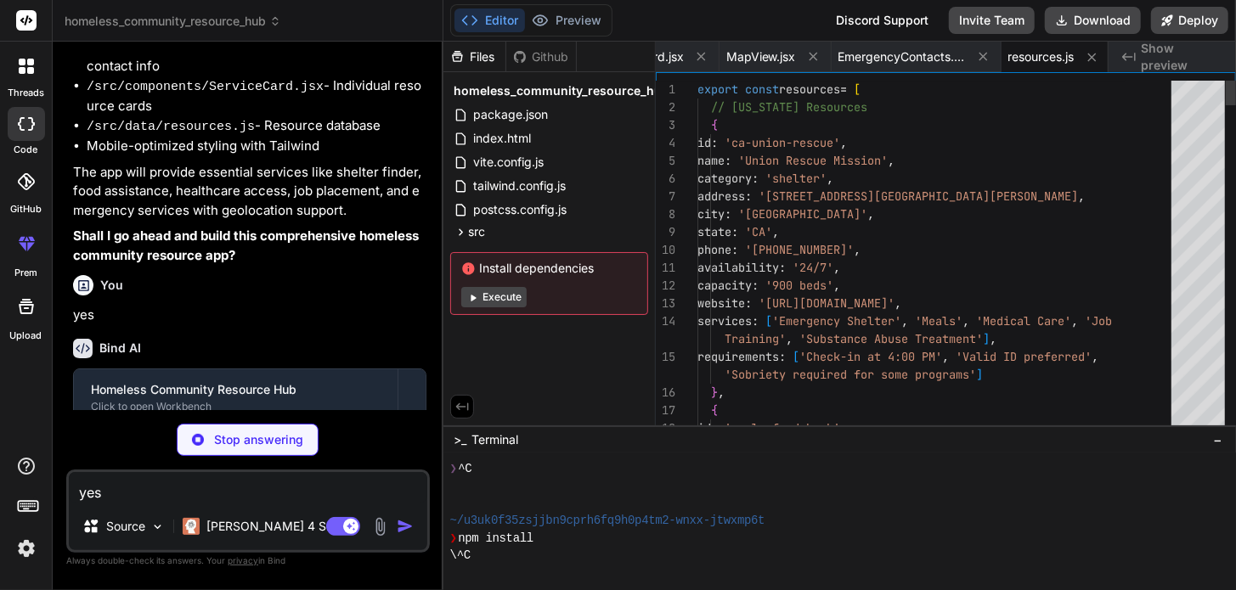
scroll to position [121, 0]
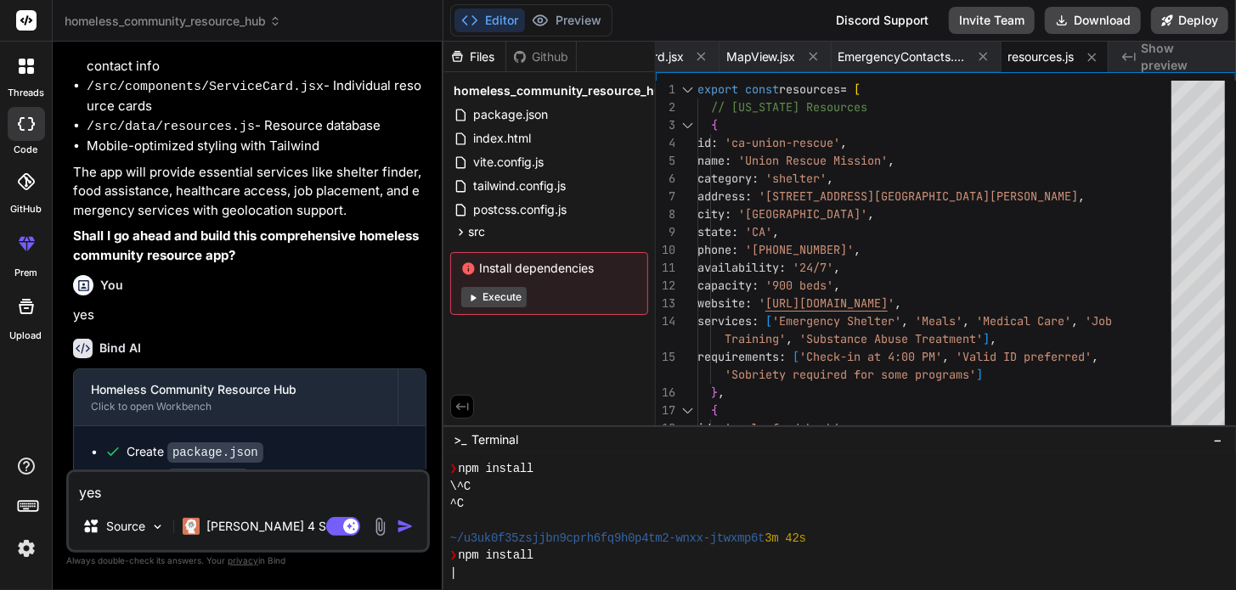
click at [505, 299] on button "Execute" at bounding box center [493, 297] width 65 height 20
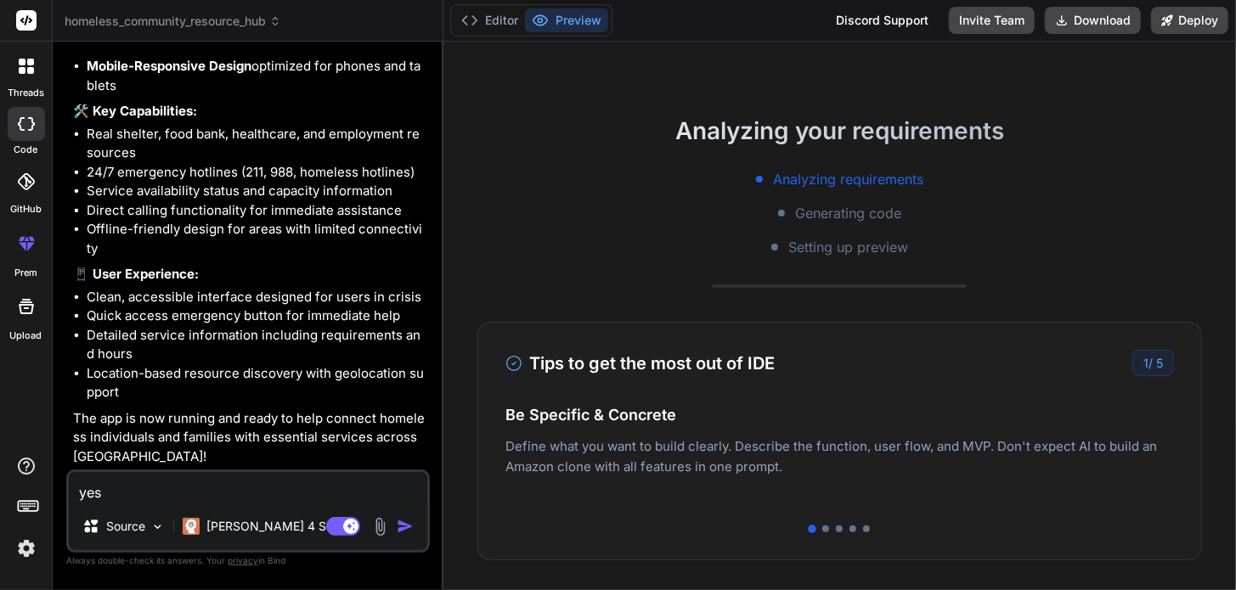
scroll to position [173, 0]
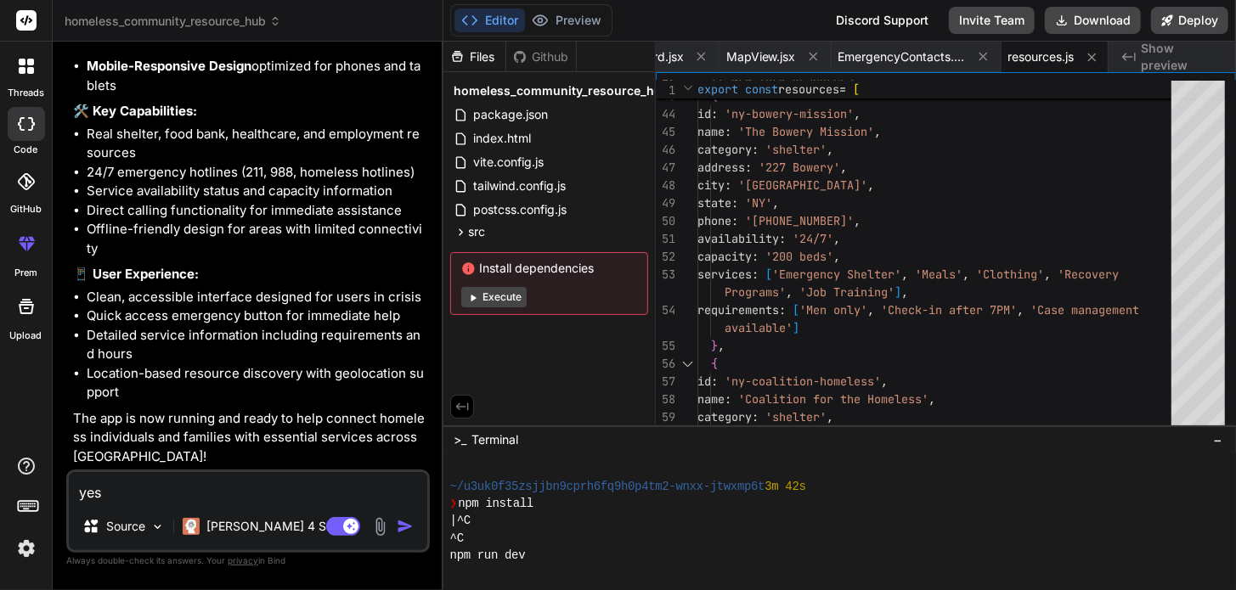
click at [490, 291] on button "Execute" at bounding box center [493, 297] width 65 height 20
type textarea "x"
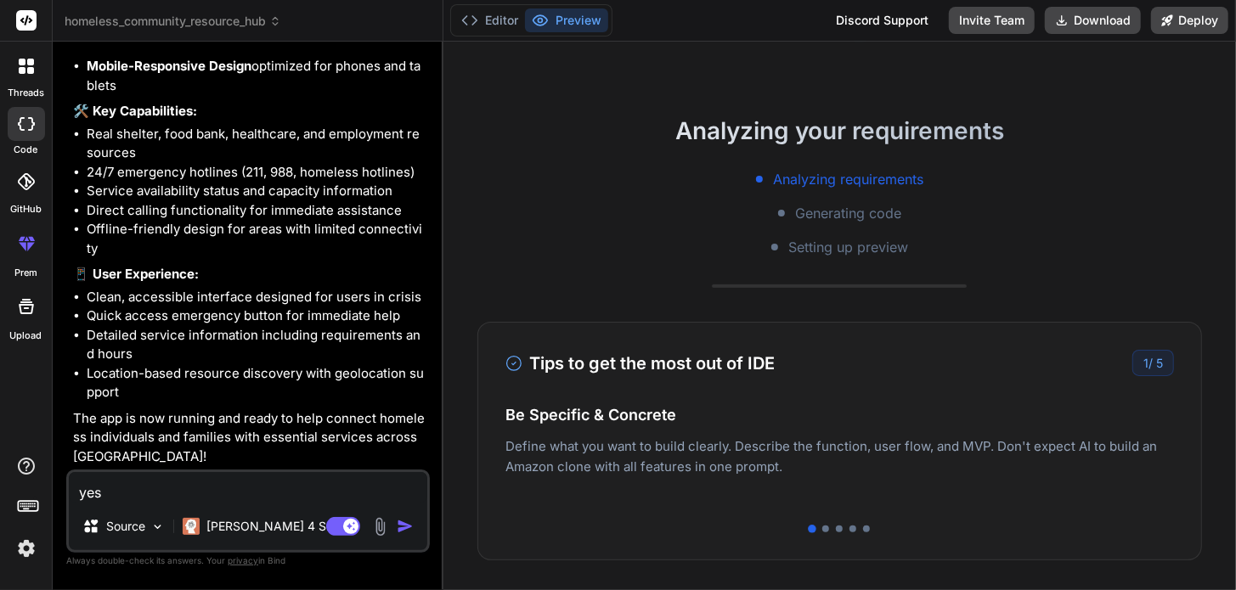
scroll to position [0, 0]
